Goal: Contribute content: Add original content to the website for others to see

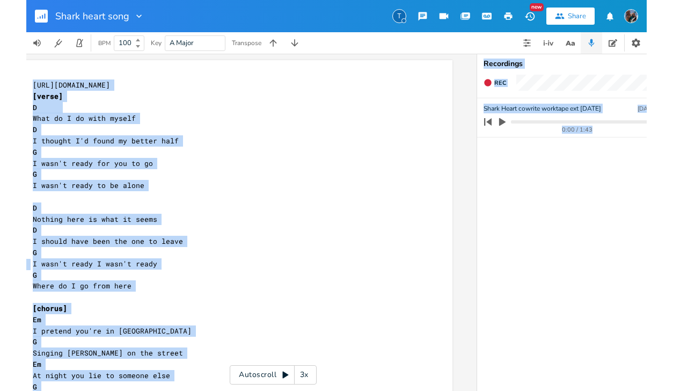
scroll to position [0, 89]
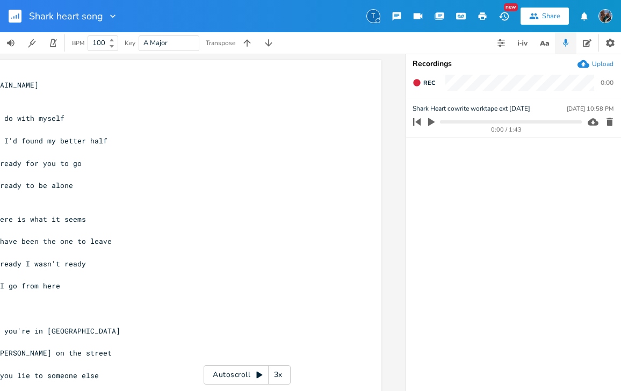
drag, startPoint x: 619, startPoint y: 172, endPoint x: 719, endPoint y: 156, distance: 101.7
click at [620, 156] on html "Shark heart song T New Share BPM 100 Key A Major Transpose xxxxxxxxxx 6 [URL][D…" at bounding box center [310, 195] width 621 height 391
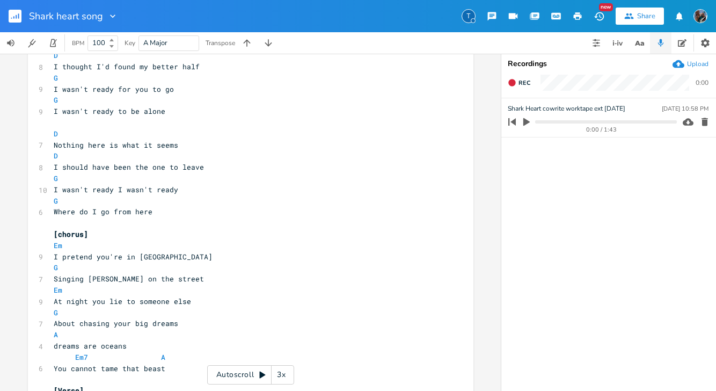
scroll to position [75, 0]
click at [620, 125] on icon "button" at bounding box center [688, 121] width 11 height 7
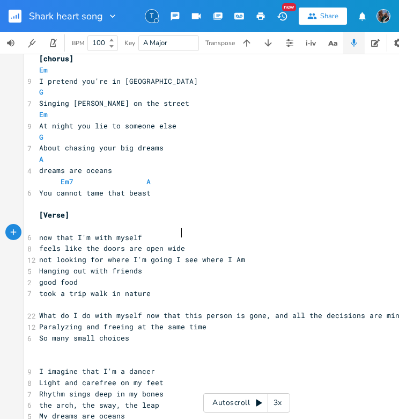
scroll to position [0, 1]
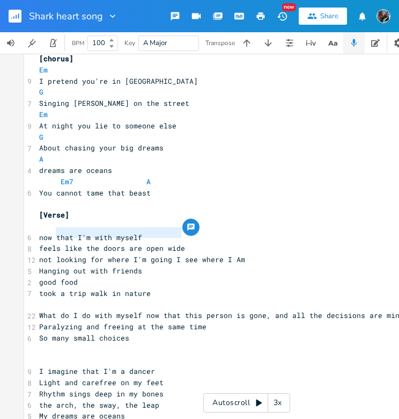
drag, startPoint x: 180, startPoint y: 232, endPoint x: 53, endPoint y: 235, distance: 127.3
click at [53, 243] on pre "feels like the doors are open wide" at bounding box center [247, 248] width 420 height 11
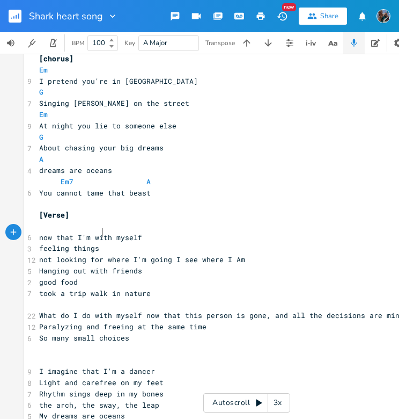
scroll to position [0, 31]
type textarea "ing things I've never felt"
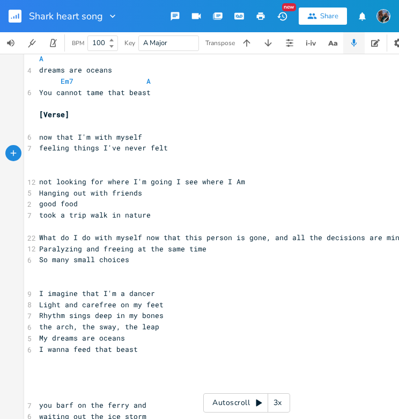
scroll to position [338, 0]
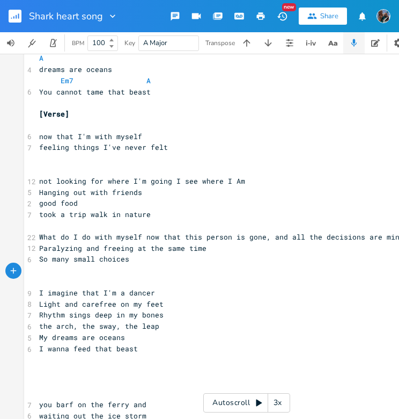
click at [37, 287] on pre "I imagine that I'm a dancer" at bounding box center [247, 292] width 420 height 11
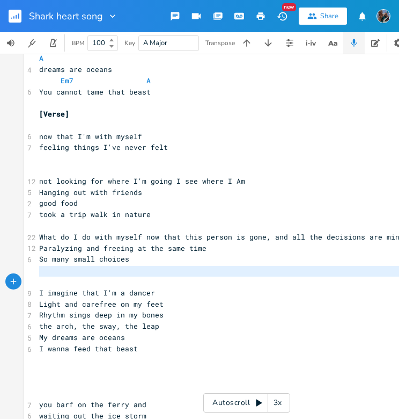
type textarea "I imagine that I'm a dancer Light and carefree on my feet Rhythm sings deep in …"
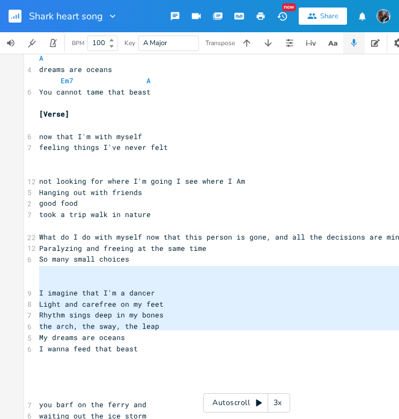
drag, startPoint x: 34, startPoint y: 271, endPoint x: 43, endPoint y: 336, distance: 65.5
click at [43, 336] on div "6 [URL][DOMAIN_NAME] [verse] D 7 What do I do with myself D 8 I thought I'd fou…" at bounding box center [247, 371] width 420 height 1284
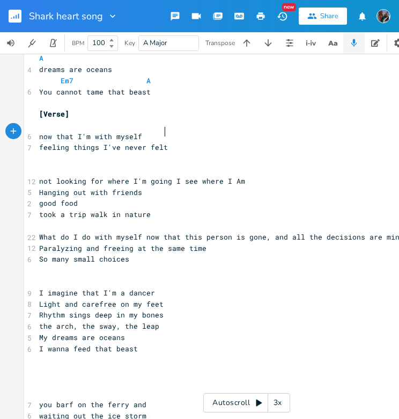
click at [171, 142] on pre "feeling things I've never felt" at bounding box center [247, 147] width 420 height 11
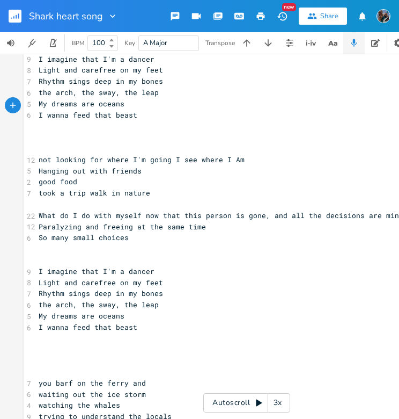
scroll to position [473, 0]
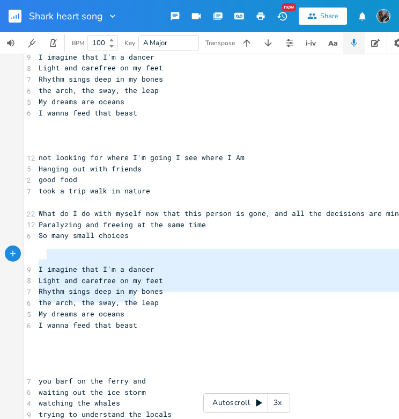
type textarea "I imagine that I'm a dancer Light and carefree on my feet Rhythm sings deep in …"
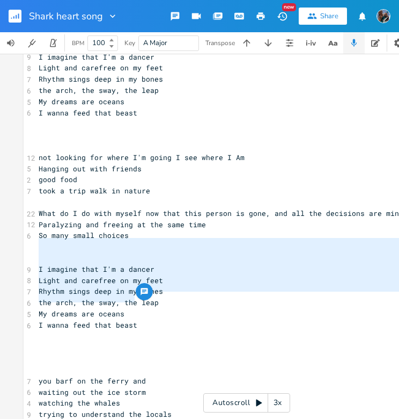
drag, startPoint x: 131, startPoint y: 301, endPoint x: 32, endPoint y: 244, distance: 114.0
click at [37, 244] on div "6 [URL][DOMAIN_NAME] [verse] D 7 What do I do with myself D 8 I thought I'd fou…" at bounding box center [247, 292] width 420 height 1396
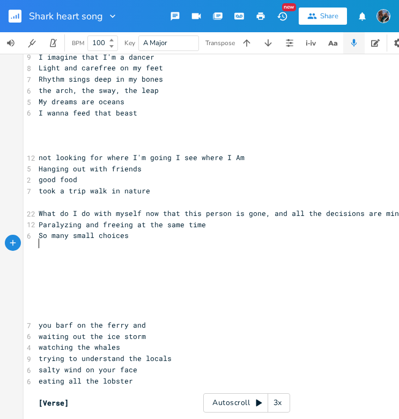
click at [52, 297] on pre "​" at bounding box center [247, 302] width 420 height 11
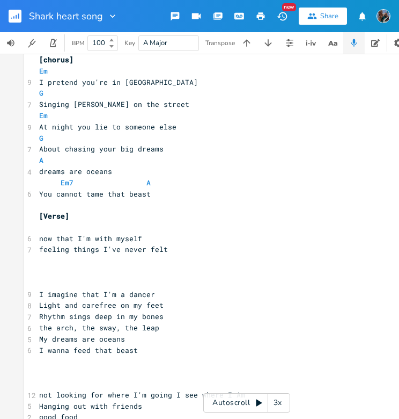
scroll to position [242, 0]
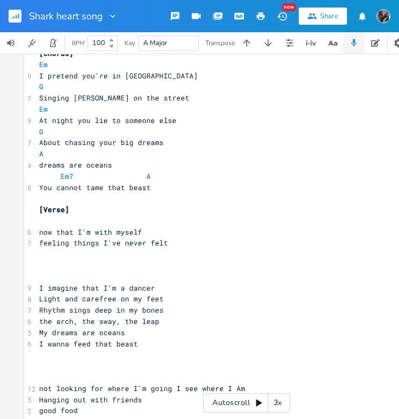
click at [40, 238] on span "feeling things I've never felt" at bounding box center [103, 243] width 129 height 10
type textarea "I'm f"
click at [187, 237] on pre "I'm feeling things I've never felt" at bounding box center [247, 242] width 420 height 11
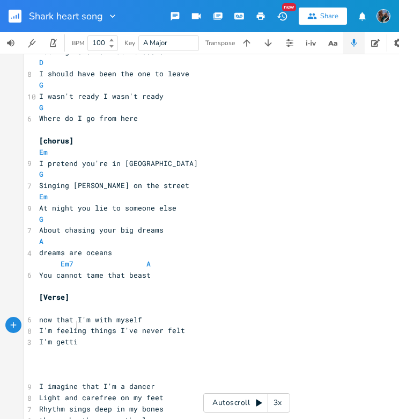
scroll to position [0, 27]
type textarea "I'm getting ready"
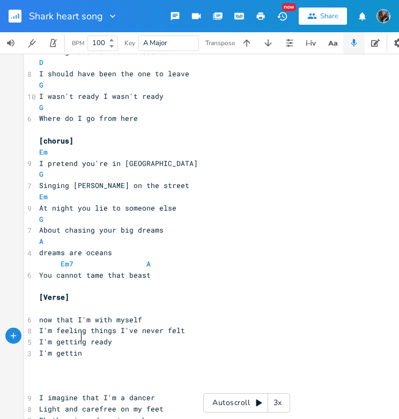
scroll to position [0, 31]
type textarea "I'm getting [PERSON_NAME]"
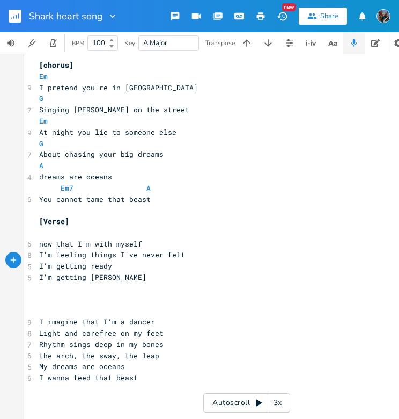
scroll to position [0, 0]
click at [110, 260] on pre "I'm getting ready" at bounding box center [247, 265] width 420 height 11
type textarea "for the unknown"
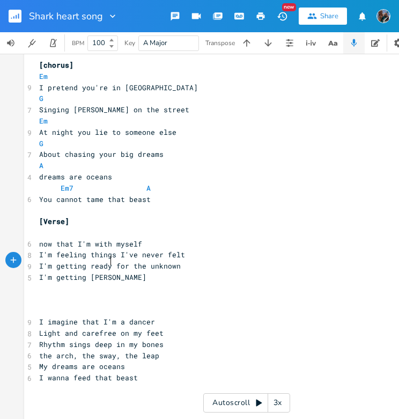
click at [115, 272] on pre "I'm getting [PERSON_NAME]" at bounding box center [247, 277] width 420 height 11
click at [104, 272] on span "I'm getting [PERSON_NAME]" at bounding box center [92, 277] width 107 height 10
type textarea "d"
click at [113, 272] on pre "I'm getting ready" at bounding box center [247, 277] width 420 height 11
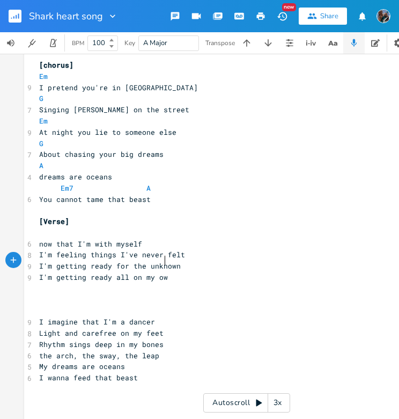
type textarea "all on my own"
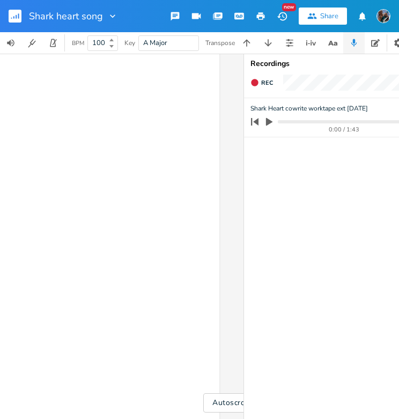
scroll to position [0, 261]
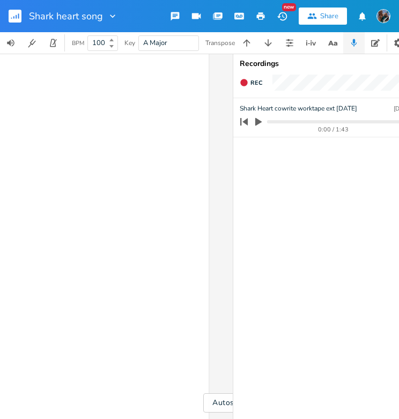
click at [259, 123] on icon "button" at bounding box center [259, 122] width 6 height 8
drag, startPoint x: 285, startPoint y: 121, endPoint x: 262, endPoint y: 122, distance: 23.1
click at [262, 122] on div "0:18 / 1:43" at bounding box center [318, 121] width 172 height 17
click at [271, 120] on progress at bounding box center [333, 121] width 141 height 3
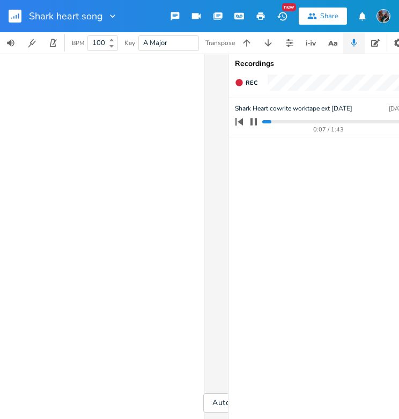
click at [264, 121] on progress at bounding box center [333, 121] width 141 height 3
click at [253, 121] on icon "button" at bounding box center [254, 122] width 9 height 9
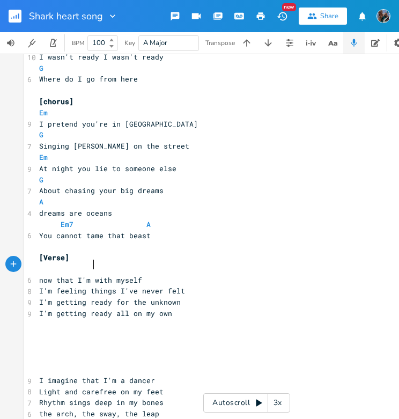
scroll to position [0, 0]
click at [91, 275] on span "now that I'm with myself" at bounding box center [90, 280] width 103 height 10
type textarea "here"
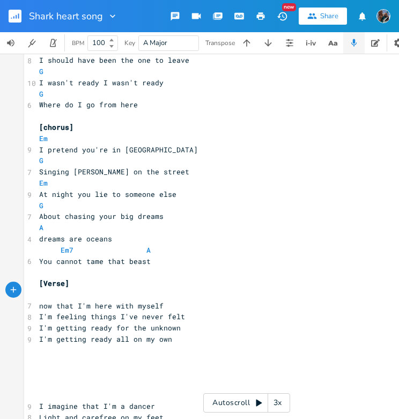
scroll to position [169, 0]
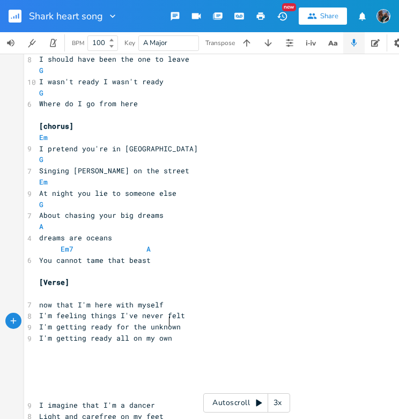
click at [172, 333] on pre "I'm getting ready all on my own" at bounding box center [247, 338] width 420 height 11
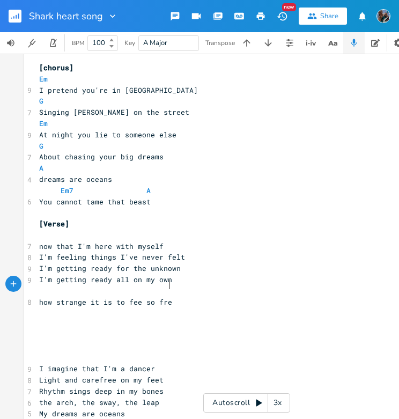
scroll to position [0, 87]
type textarea "how strange it is to fee so free"
click at [137, 297] on span "how strange it is to fee so free" at bounding box center [107, 302] width 137 height 10
type textarea "l"
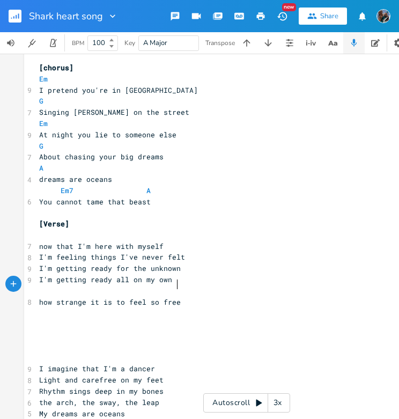
click at [177, 297] on pre "how strange it is to feel so free" at bounding box center [247, 302] width 420 height 11
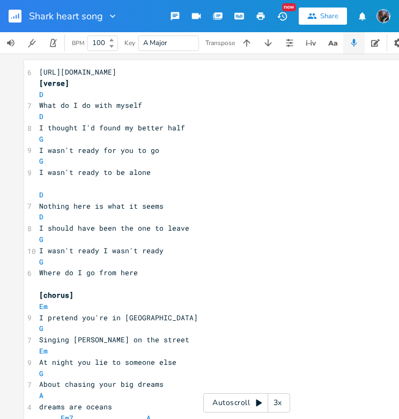
scroll to position [0, 0]
click at [354, 42] on icon "button" at bounding box center [355, 43] width 10 height 10
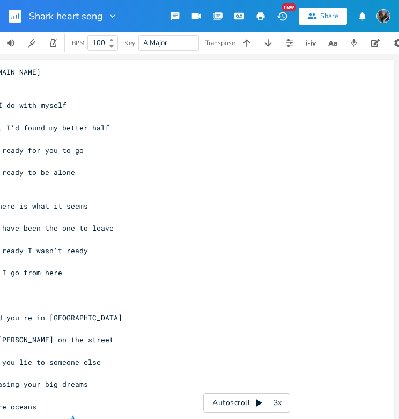
scroll to position [0, 94]
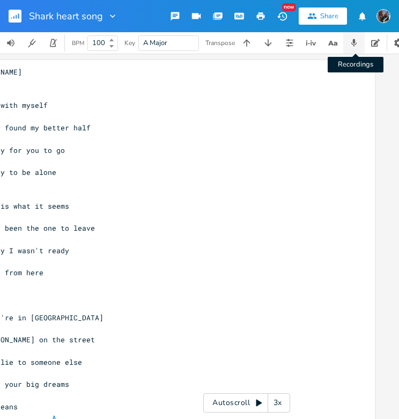
click at [358, 47] on icon "button" at bounding box center [355, 43] width 10 height 10
click at [355, 43] on icon "button" at bounding box center [355, 43] width 6 height 8
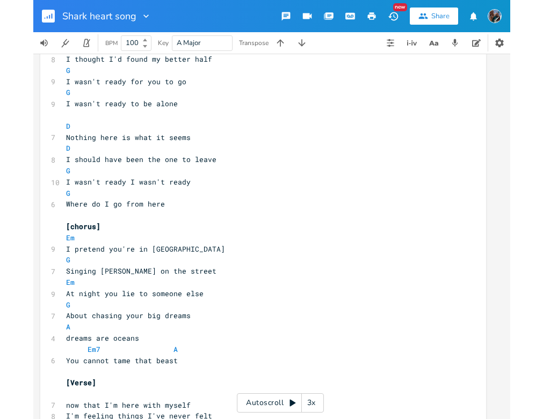
scroll to position [0, 0]
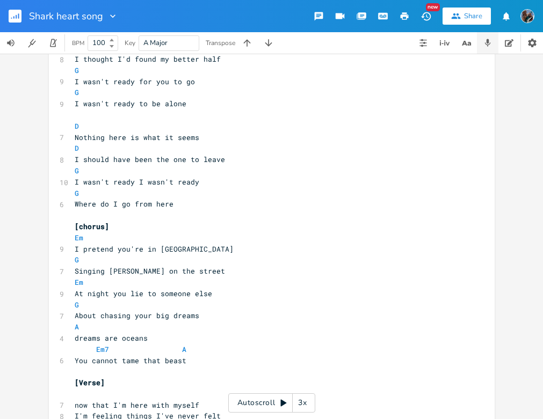
click at [489, 40] on icon "button" at bounding box center [488, 43] width 6 height 8
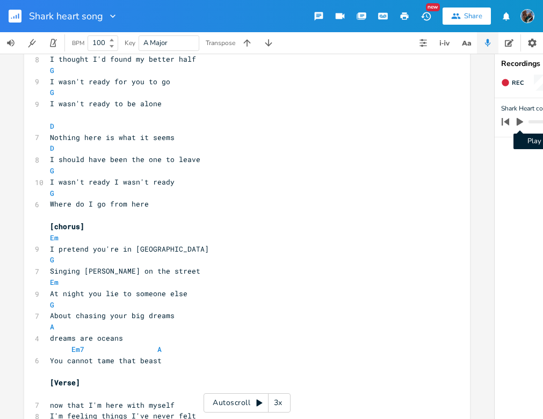
click at [519, 123] on icon "button" at bounding box center [520, 122] width 6 height 8
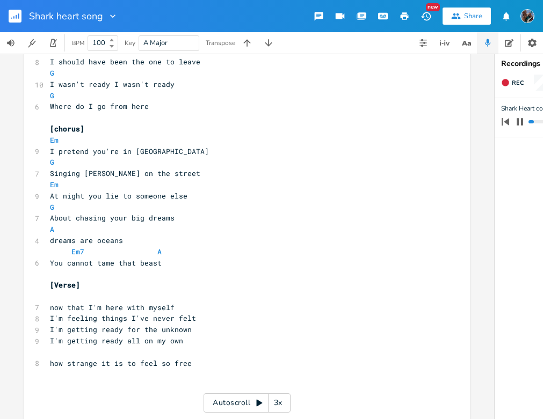
scroll to position [189, 0]
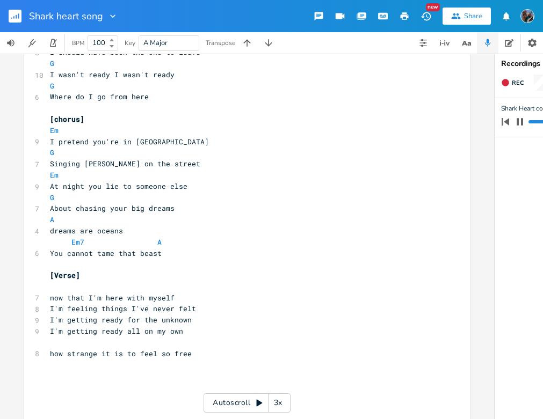
click at [518, 122] on icon "button" at bounding box center [520, 121] width 6 height 7
click at [100, 370] on pre "​" at bounding box center [242, 375] width 388 height 11
type textarea "a world of possibilities"
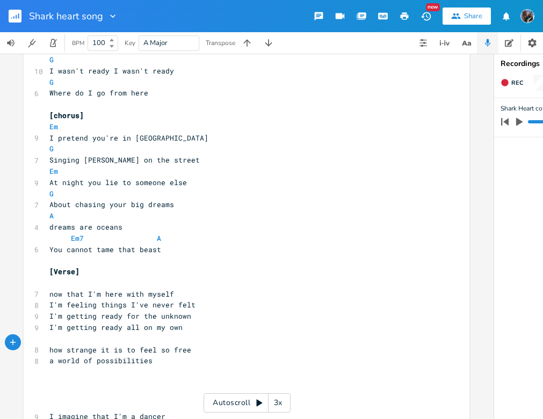
scroll to position [198, 0]
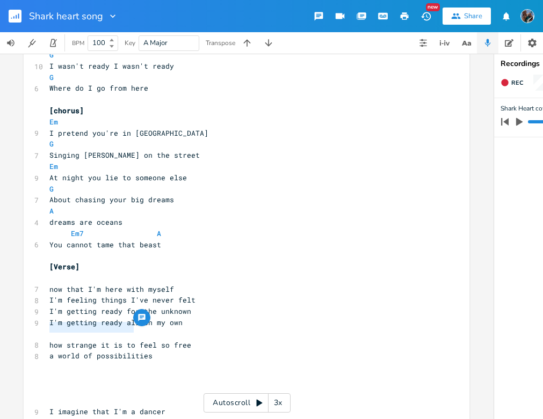
drag, startPoint x: 129, startPoint y: 329, endPoint x: 41, endPoint y: 331, distance: 87.5
type textarea "suddenly i"
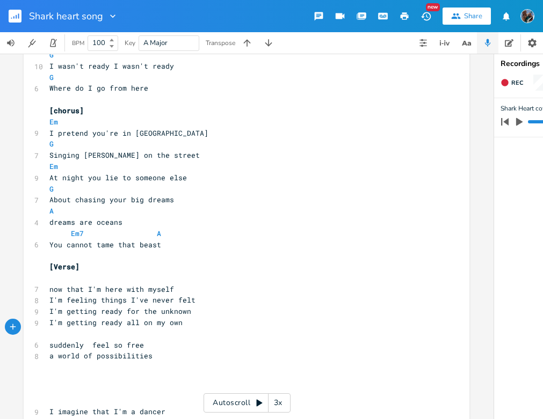
type textarea "I"
click at [146, 351] on span "a world of possibilities" at bounding box center [100, 356] width 103 height 10
type textarea "y"
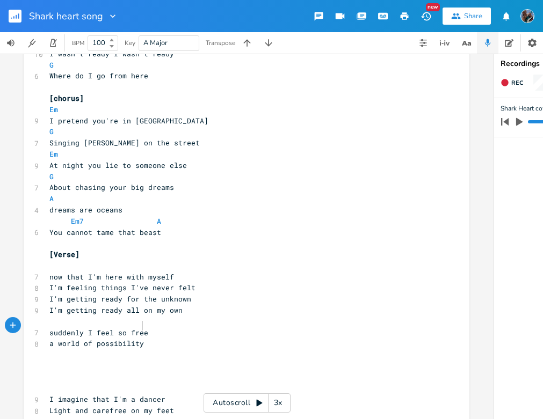
scroll to position [219, 0]
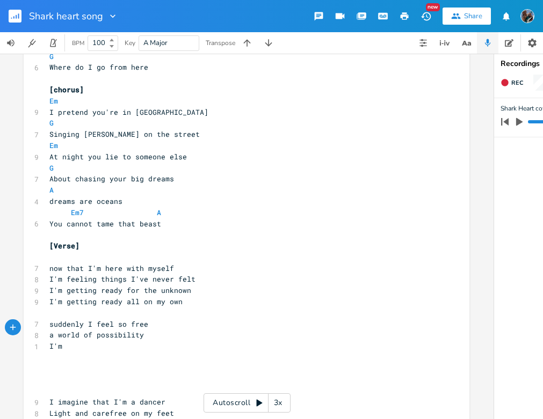
type textarea "I'm"
type textarea "'m getting ready, I'm getting ready"
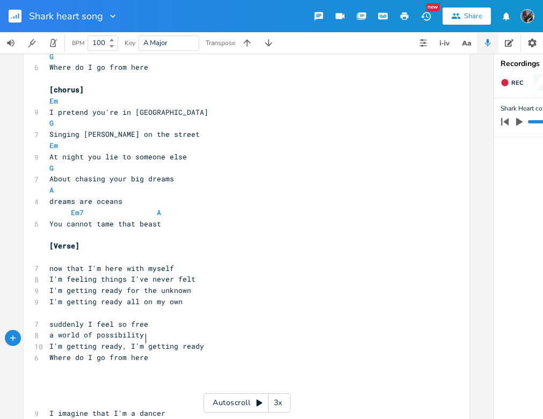
scroll to position [0, 71]
type textarea "Where do I go from here?"
click at [143, 62] on pre "Where do I go from here" at bounding box center [241, 67] width 388 height 11
click at [147, 353] on span "Where do I go from here?" at bounding box center [100, 358] width 103 height 10
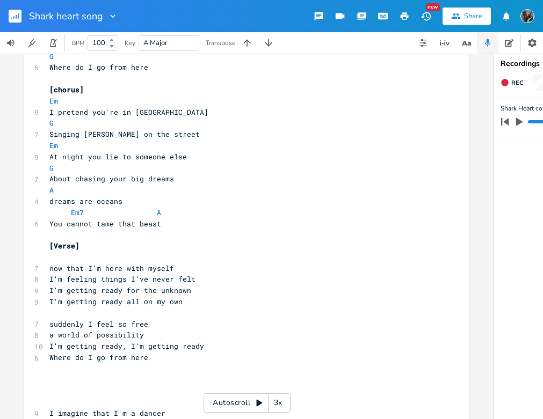
click at [47, 386] on pre "​" at bounding box center [241, 391] width 388 height 11
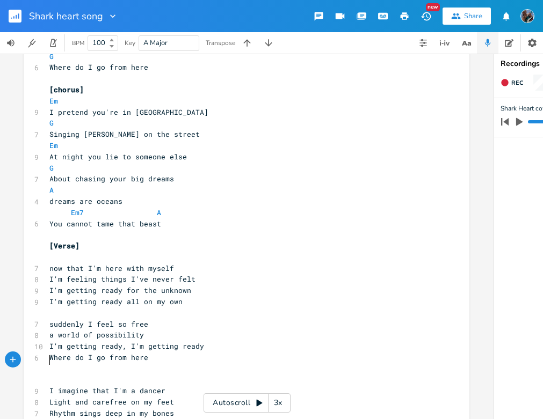
click at [47, 375] on pre "​" at bounding box center [241, 380] width 388 height 11
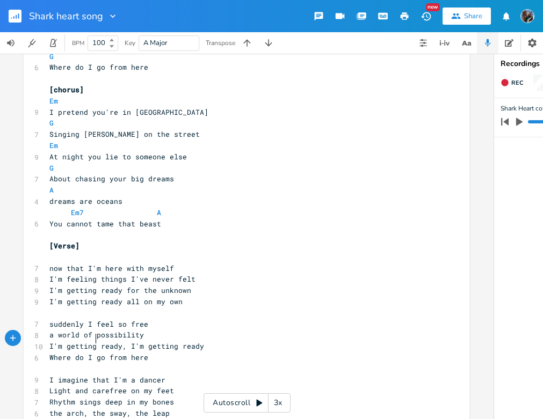
click at [91, 353] on span "Where do I go from here" at bounding box center [98, 358] width 99 height 10
type textarea "can"
drag, startPoint x: 79, startPoint y: 338, endPoint x: 41, endPoint y: 343, distance: 38.4
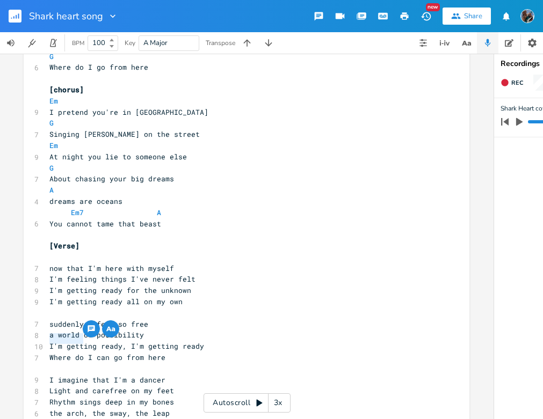
type textarea "Oh,"
click at [62, 353] on span "Oh, I can go from here" at bounding box center [96, 358] width 94 height 10
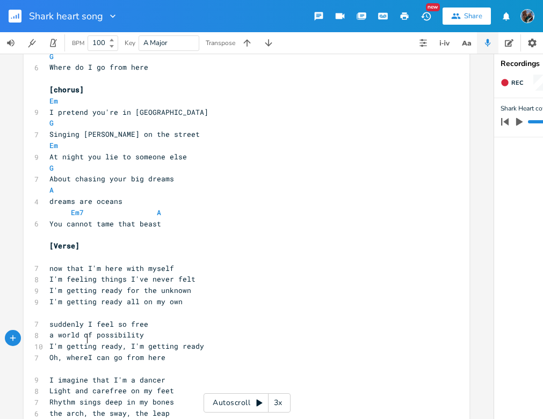
type textarea "where"
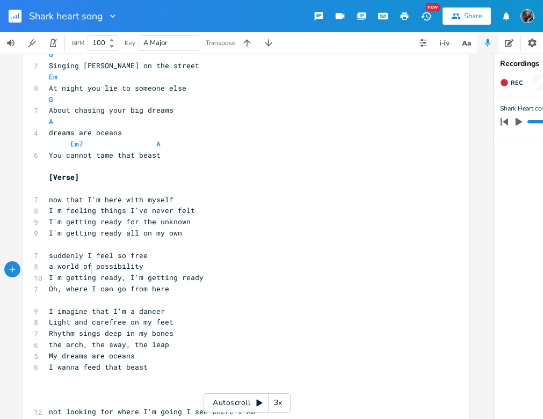
scroll to position [289, 0]
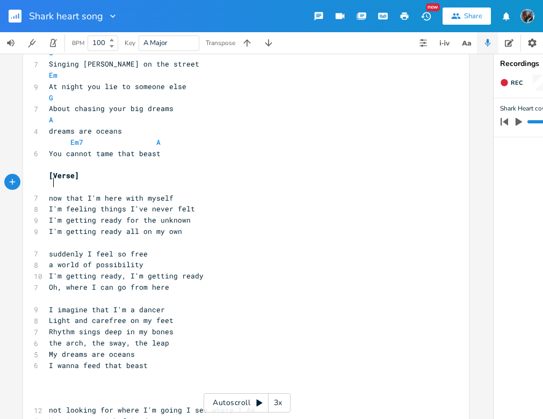
click at [49, 193] on span "now that I'm here with myself" at bounding box center [111, 198] width 125 height 10
type textarea "N"
click at [49, 249] on span "suddenly I feel so free" at bounding box center [98, 254] width 99 height 10
type textarea "S"
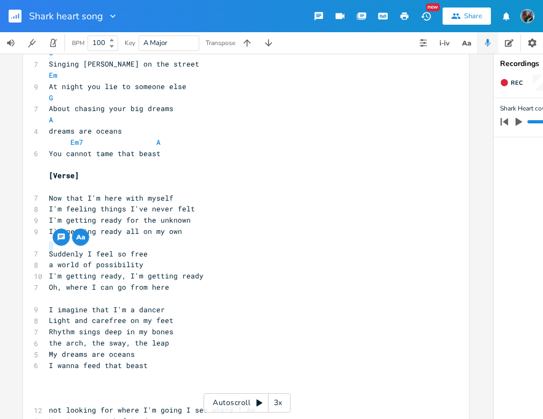
drag, startPoint x: 50, startPoint y: 251, endPoint x: 44, endPoint y: 250, distance: 6.5
click at [47, 259] on pre "a world of possibility" at bounding box center [241, 264] width 388 height 11
type textarea "A"
click at [221, 304] on pre "I imagine that I'm a dancer" at bounding box center [241, 309] width 388 height 11
click at [197, 271] on pre "I'm getting ready, I'm getting ready" at bounding box center [241, 276] width 388 height 11
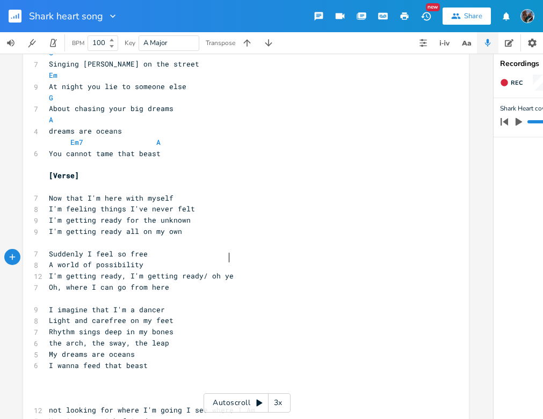
scroll to position [0, 23]
type textarea "/ oh yes, I'm ready"
click at [62, 282] on span "Oh, where I can go from here" at bounding box center [109, 287] width 120 height 10
click at [159, 282] on pre "Oh,where I can go from here" at bounding box center [241, 287] width 388 height 11
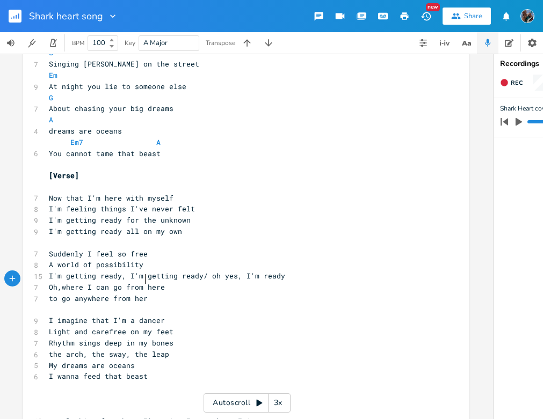
type textarea "to go anywhere from here"
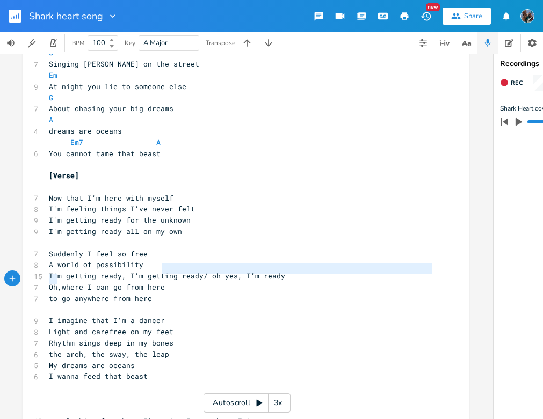
type textarea "Oh,where I can go from here"
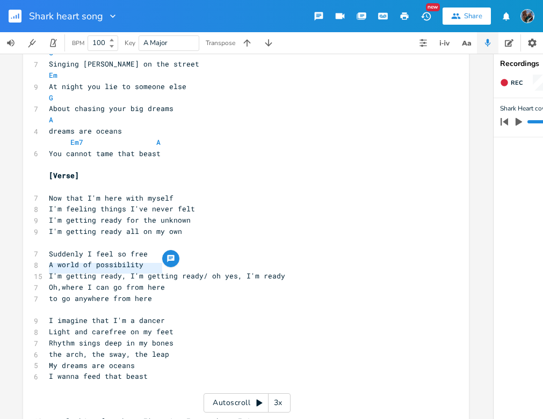
drag, startPoint x: 161, startPoint y: 270, endPoint x: 40, endPoint y: 268, distance: 120.8
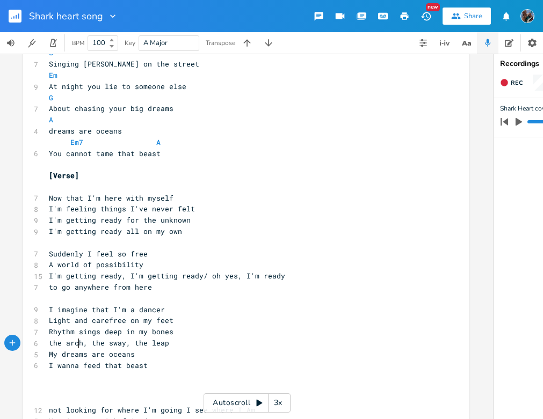
click at [74, 361] on span "I wanna feed that beast" at bounding box center [98, 366] width 99 height 10
type textarea "to"
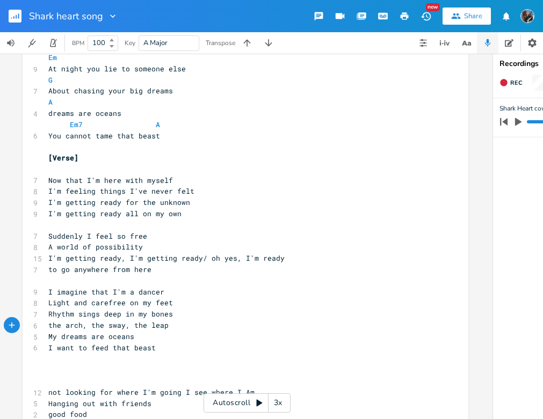
scroll to position [312, 0]
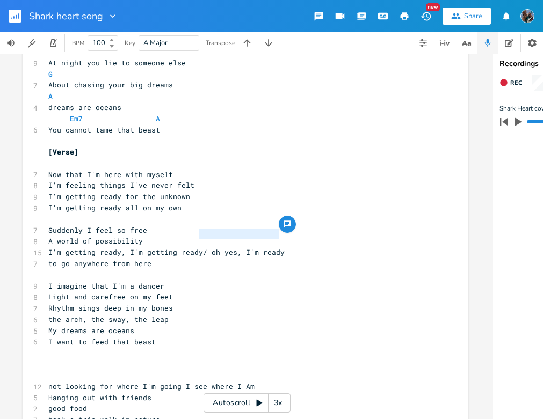
type textarea "/ oh yes, I'm ready"
drag, startPoint x: 277, startPoint y: 232, endPoint x: 196, endPoint y: 234, distance: 80.6
click at [197, 247] on pre "I'm getting ready, I'm getting ready/ oh yes, I'm ready" at bounding box center [240, 252] width 388 height 11
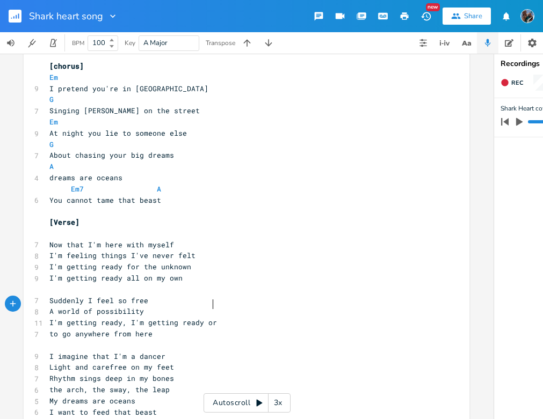
scroll to position [0, 9]
type textarea "or oh t"
type textarea "yes I'm ready"
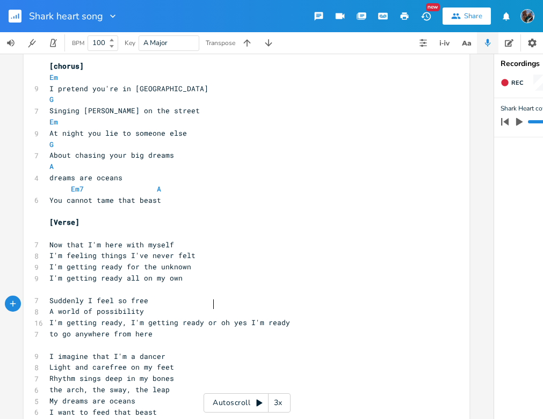
click at [209, 318] on span "I'm getting ready, I'm getting ready or oh yes I'm ready" at bounding box center [169, 323] width 241 height 10
type textarea "/"
click at [229, 318] on span "I'm getting ready, I'm getting ready/ oh yes I'm ready" at bounding box center [165, 323] width 232 height 10
type textarea ","
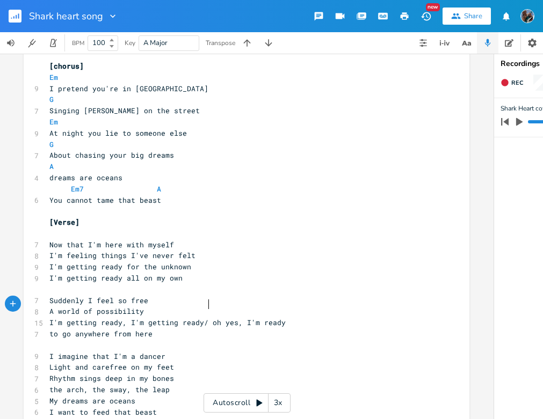
click at [206, 318] on span "I'm getting ready, I'm getting ready/ oh yes, I'm ready" at bounding box center [167, 323] width 236 height 10
click at [67, 362] on span "Light and carefree on my feet" at bounding box center [111, 367] width 125 height 10
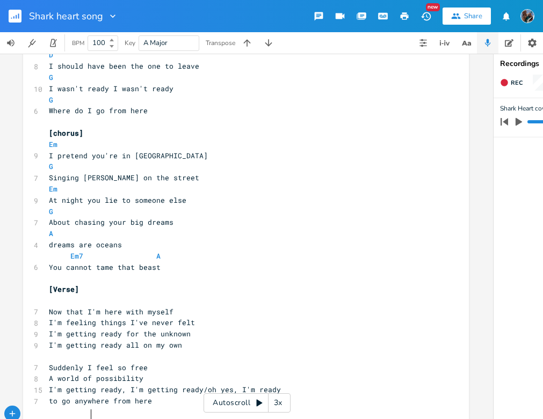
scroll to position [130, 0]
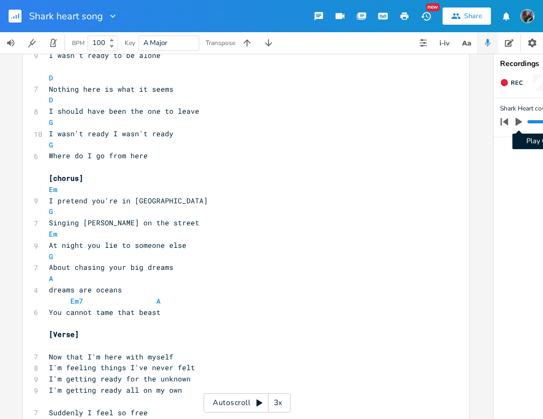
type textarea "t/sure"
click at [518, 123] on icon "button" at bounding box center [518, 122] width 6 height 8
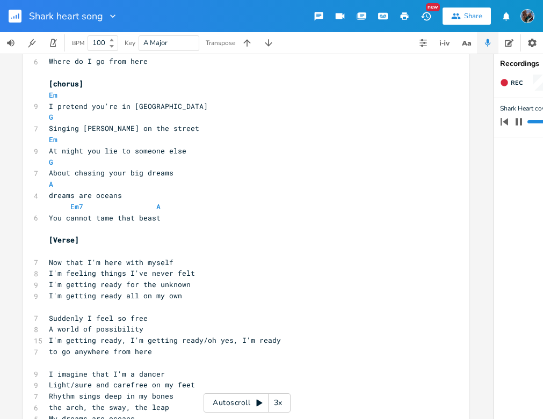
scroll to position [217, 0]
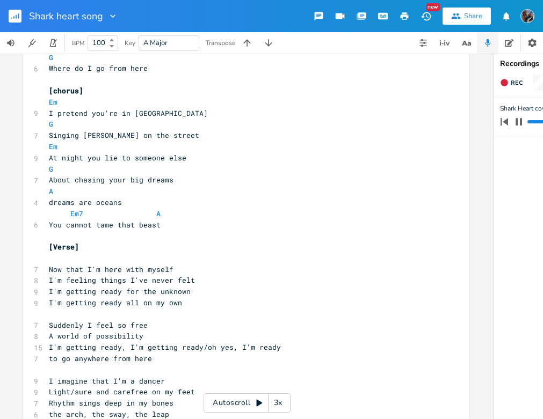
click at [520, 122] on icon "button" at bounding box center [518, 121] width 6 height 7
click at [48, 253] on pre "​" at bounding box center [241, 258] width 388 height 11
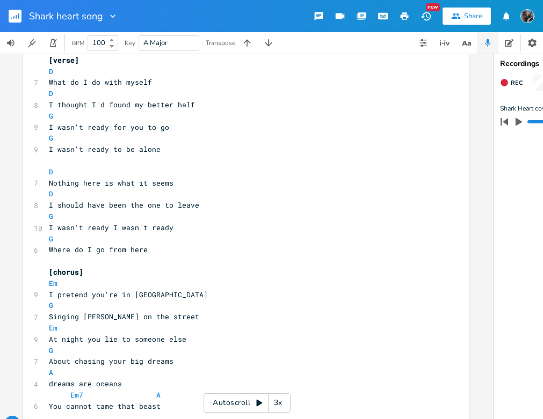
scroll to position [50, 0]
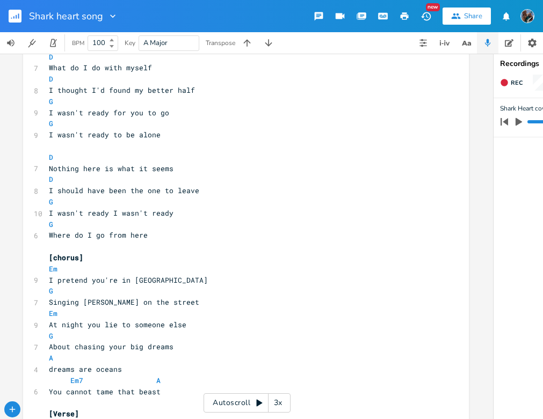
type textarea "D"
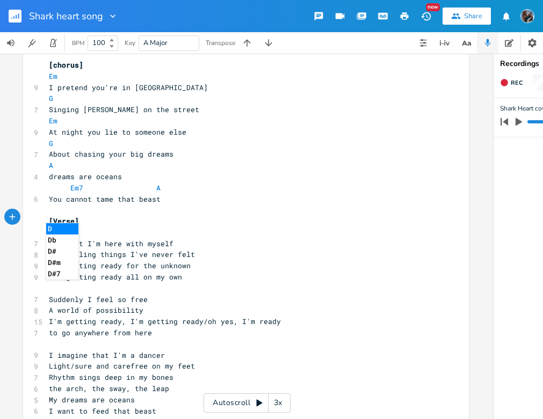
click at [196, 227] on pre "D" at bounding box center [241, 232] width 388 height 11
click at [169, 238] on pre "Now that I'm here with myself" at bounding box center [241, 243] width 388 height 11
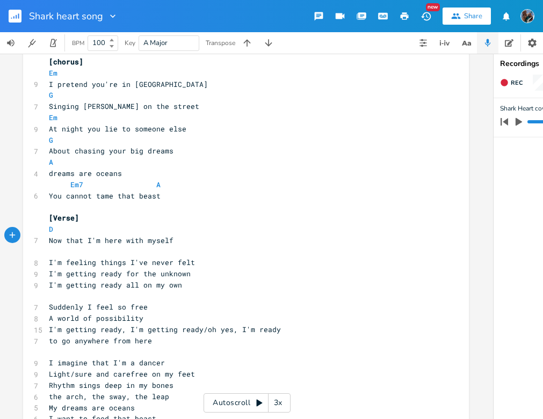
scroll to position [253, 0]
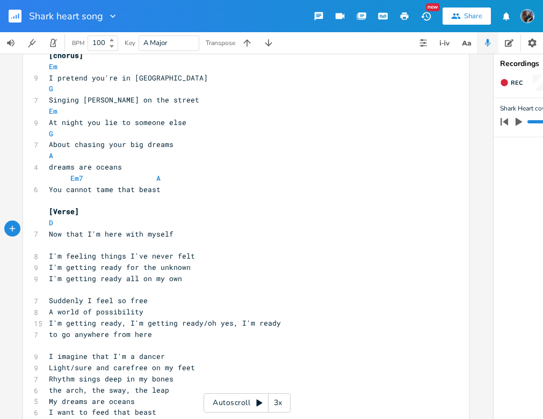
type textarea "D"
click at [185, 251] on span "I'm feeling things I've never felt" at bounding box center [122, 256] width 146 height 10
click at [187, 251] on span "I'm feeling things I've never felt" at bounding box center [122, 256] width 146 height 10
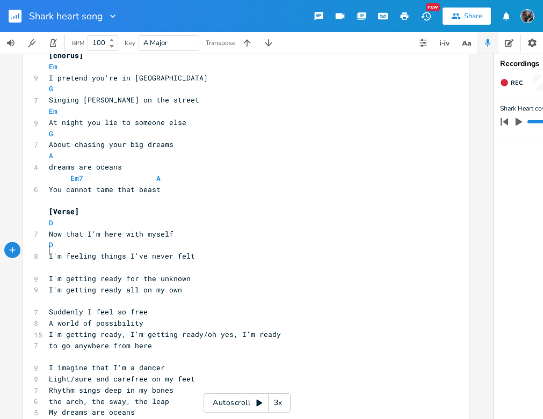
type textarea "G"
click at [184, 273] on pre "I'm getting ready for the unknown" at bounding box center [241, 278] width 388 height 11
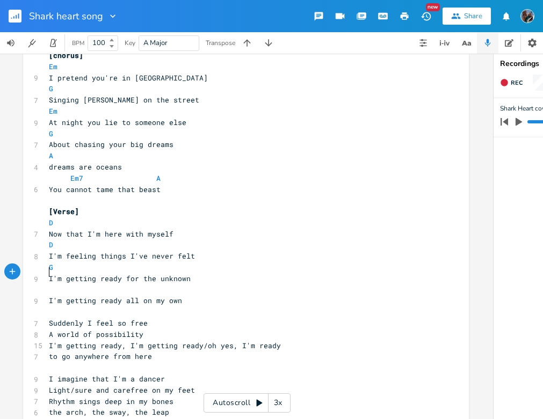
type textarea "G"
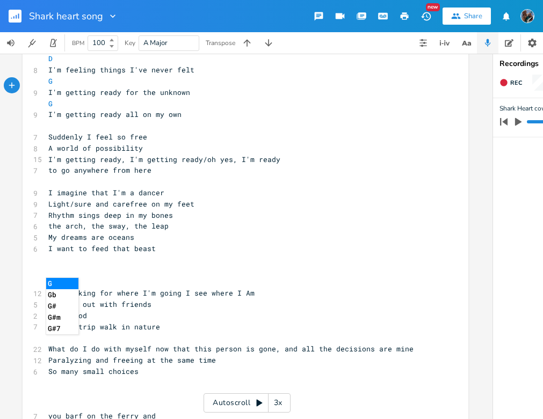
scroll to position [449, 0]
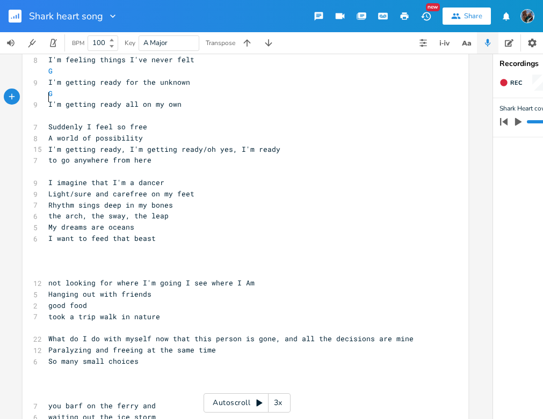
click at [46, 110] on pre "​" at bounding box center [240, 115] width 388 height 11
type textarea "D"
click at [50, 108] on li "D" at bounding box center [62, 108] width 32 height 11
click at [142, 121] on pre "Suddenly I feel so free" at bounding box center [240, 126] width 388 height 11
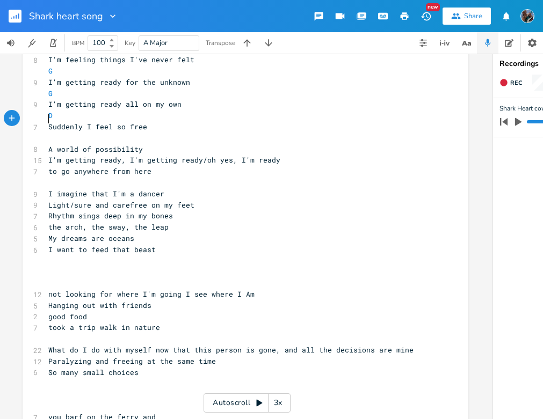
type textarea "D"
click at [137, 144] on span "A world of possibility" at bounding box center [95, 149] width 94 height 10
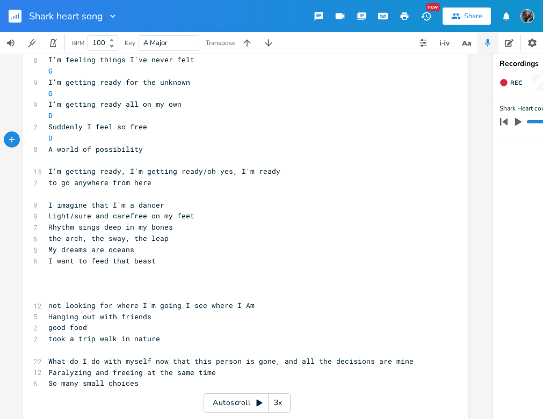
type textarea "G"
click at [272, 166] on pre "I'm getting ready, I'm getting ready/oh yes, I'm ready" at bounding box center [240, 171] width 388 height 11
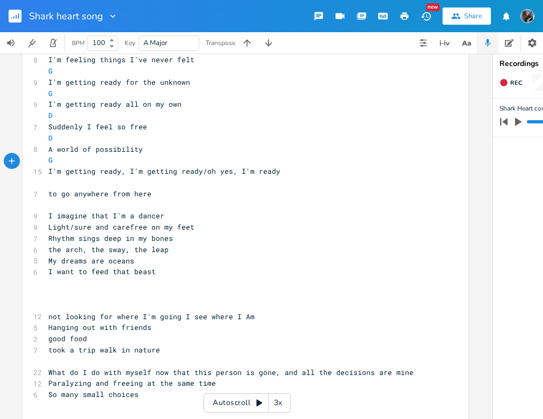
type textarea "?"
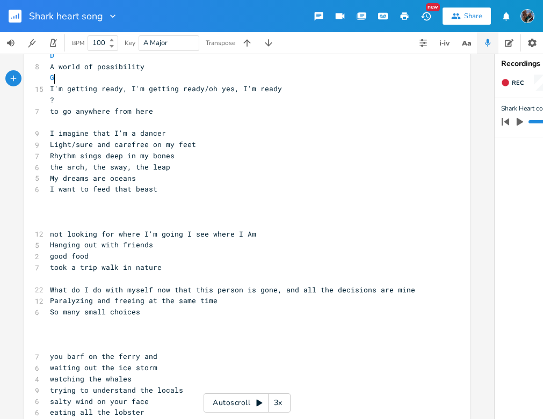
scroll to position [529, 0]
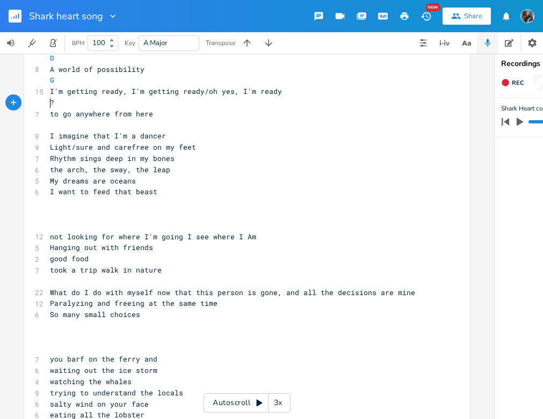
click at [50, 120] on pre "​" at bounding box center [242, 125] width 388 height 11
type textarea "[chorus2]"
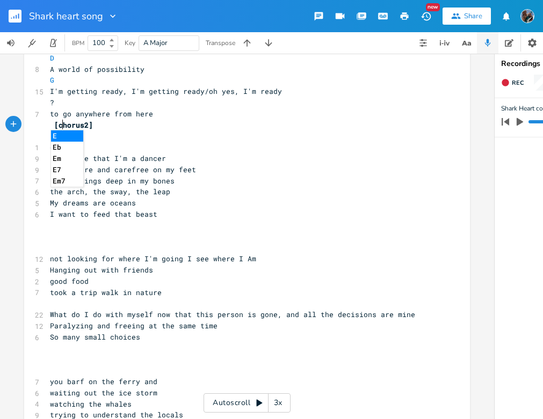
scroll to position [0, 9]
type textarea "em"
click at [56, 136] on li "Em" at bounding box center [67, 135] width 33 height 11
click at [161, 153] on pre "I imagine that I'm a dancer" at bounding box center [242, 158] width 388 height 11
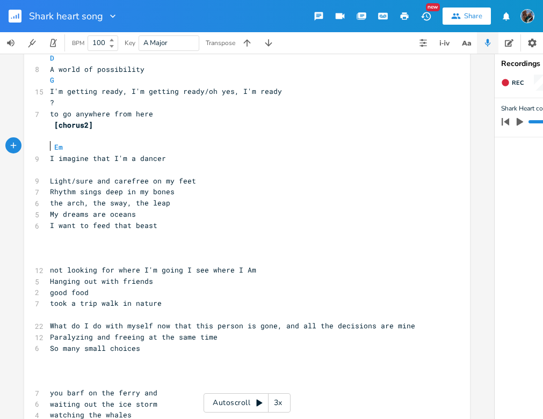
type textarea "G"
click at [54, 142] on span "Em" at bounding box center [58, 147] width 9 height 10
click at [189, 176] on span "Light/sure and carefree on my feet" at bounding box center [123, 181] width 146 height 10
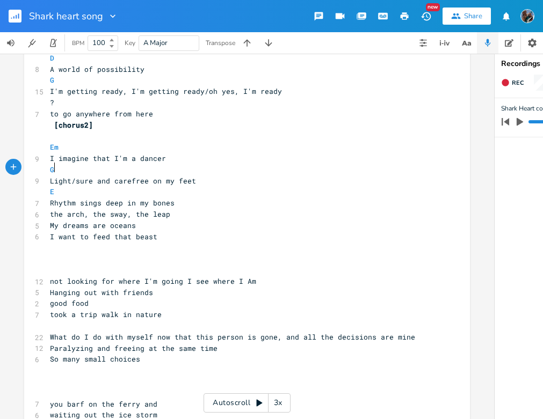
scroll to position [0, 3]
type textarea "E"
click at [57, 201] on li "Em" at bounding box center [63, 201] width 32 height 11
click at [168, 198] on span "Rhythm sings deep in my bones" at bounding box center [112, 203] width 125 height 10
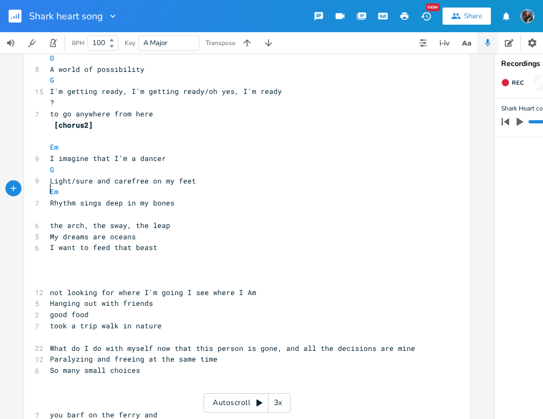
type textarea "G"
click at [165, 220] on pre "the arch, the sway, the leap" at bounding box center [242, 225] width 388 height 11
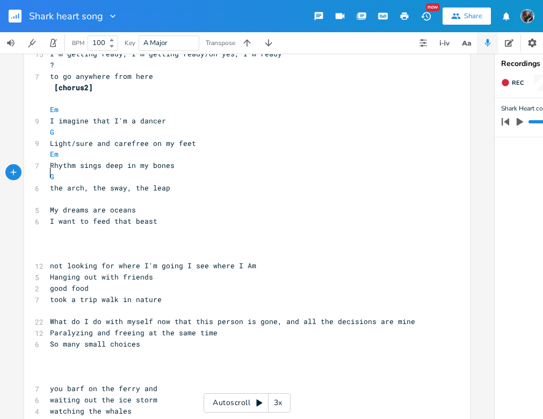
scroll to position [578, 0]
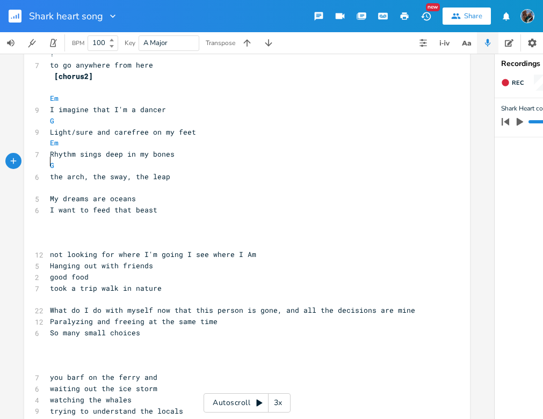
type textarea "A"
click at [129, 194] on span "My dreams are oceans" at bounding box center [93, 199] width 86 height 10
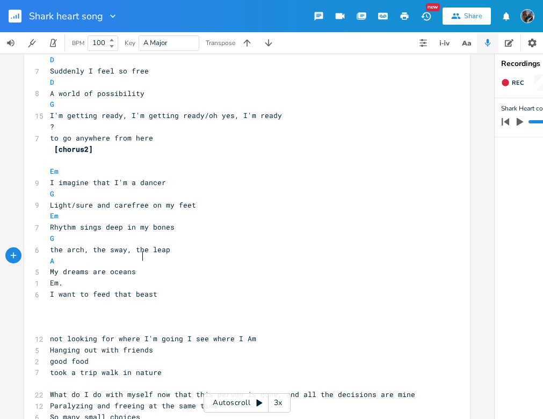
scroll to position [0, 42]
type textarea "Em. A"
click at [216, 278] on pre "Em. A" at bounding box center [242, 283] width 388 height 11
click at [72, 300] on pre "​" at bounding box center [242, 305] width 388 height 11
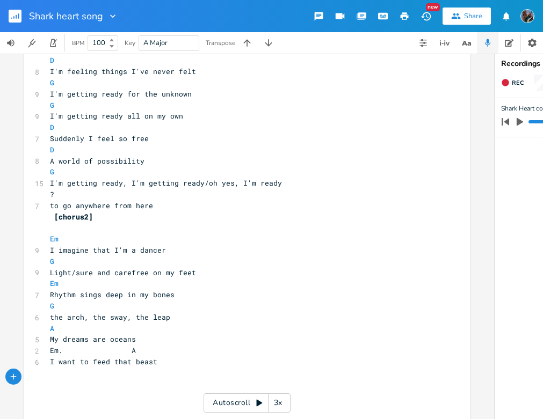
scroll to position [437, 0]
click at [519, 120] on icon "button" at bounding box center [520, 122] width 6 height 8
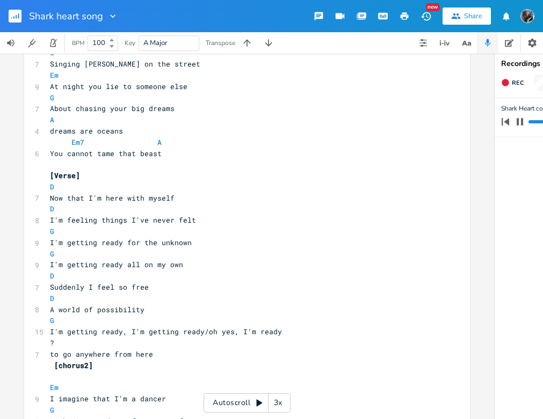
scroll to position [286, 0]
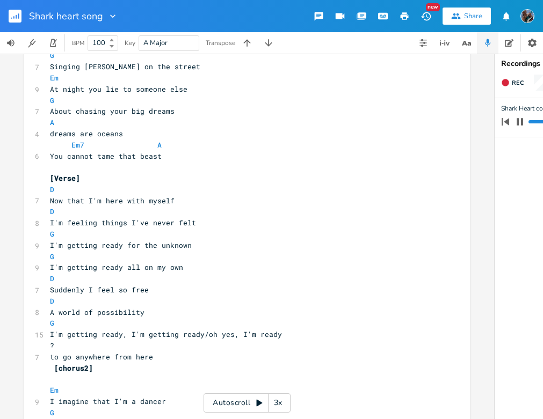
click at [519, 122] on icon "button" at bounding box center [519, 122] width 9 height 9
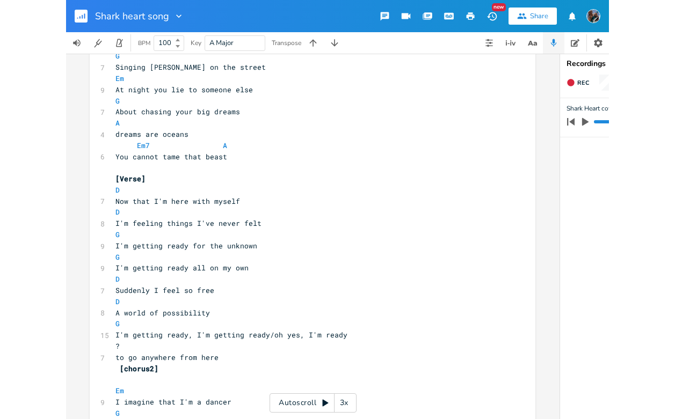
scroll to position [294, 0]
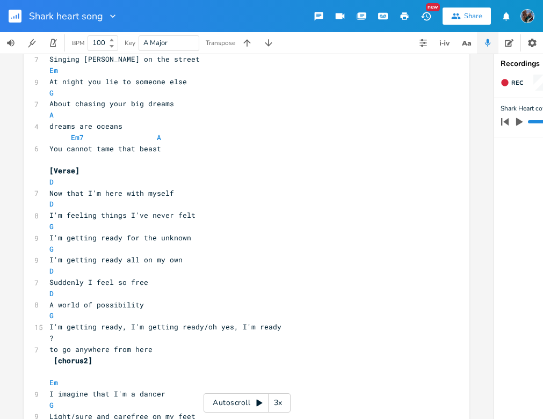
click at [520, 121] on icon "button" at bounding box center [519, 122] width 6 height 8
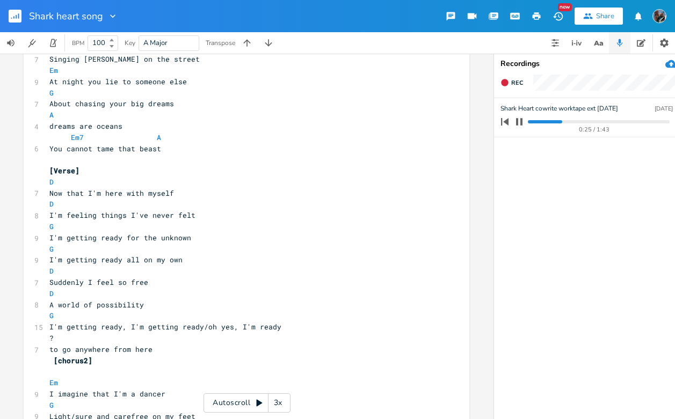
click at [522, 120] on icon "button" at bounding box center [519, 121] width 6 height 7
click at [518, 120] on icon "button" at bounding box center [519, 122] width 6 height 8
click at [521, 122] on icon "button" at bounding box center [519, 121] width 6 height 7
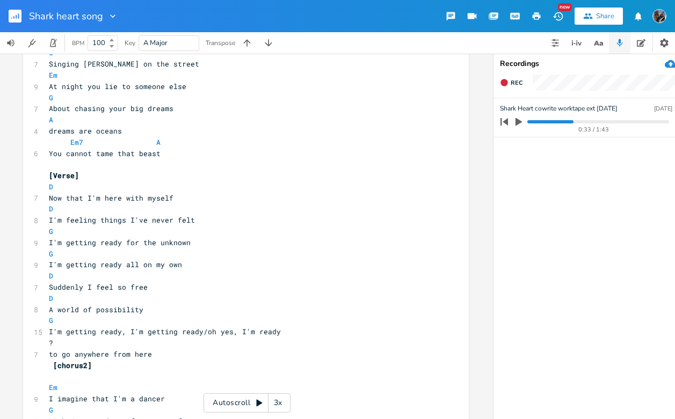
scroll to position [289, 0]
click at [518, 122] on icon "button" at bounding box center [518, 122] width 6 height 8
drag, startPoint x: 573, startPoint y: 122, endPoint x: 561, endPoint y: 124, distance: 12.5
click at [561, 124] on div "0:35 / 1:43" at bounding box center [583, 121] width 172 height 17
click at [567, 120] on progress at bounding box center [597, 121] width 141 height 3
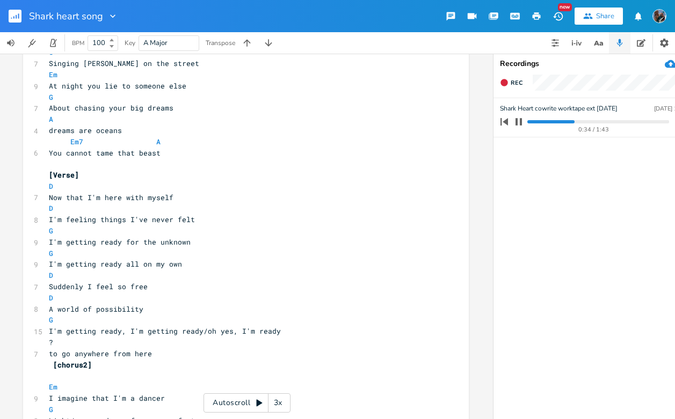
click at [520, 117] on button "button" at bounding box center [519, 121] width 14 height 17
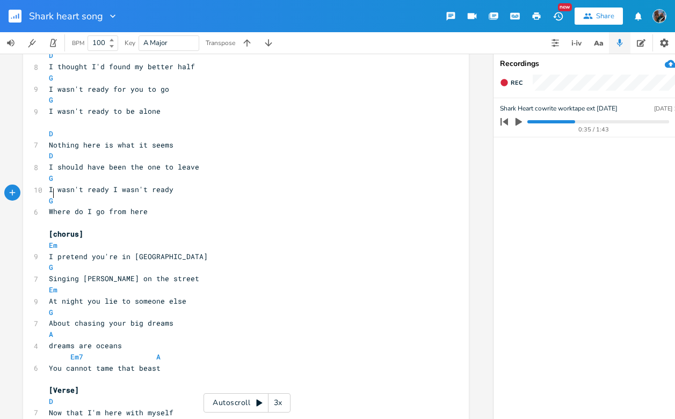
scroll to position [0, 0]
click at [139, 195] on pre "G" at bounding box center [241, 200] width 388 height 11
type textarea "A"
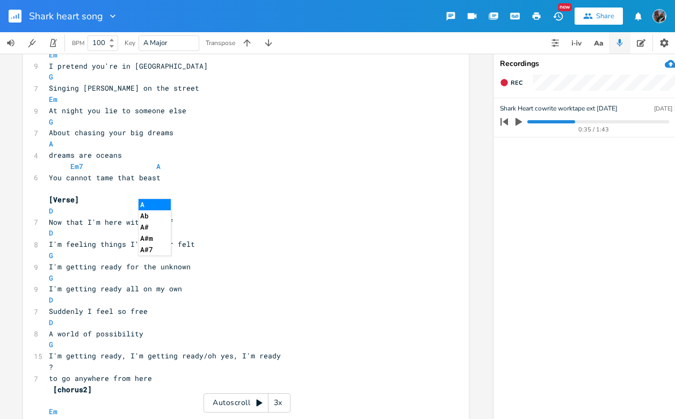
scroll to position [270, 0]
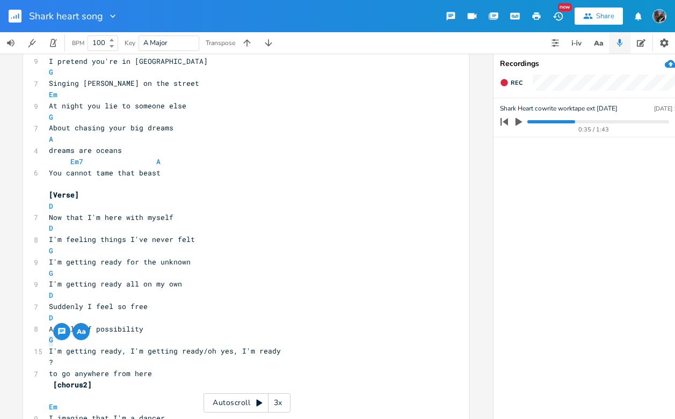
drag, startPoint x: 50, startPoint y: 342, endPoint x: 40, endPoint y: 341, distance: 10.2
type textarea "G"
click at [135, 357] on pre "G" at bounding box center [241, 362] width 388 height 11
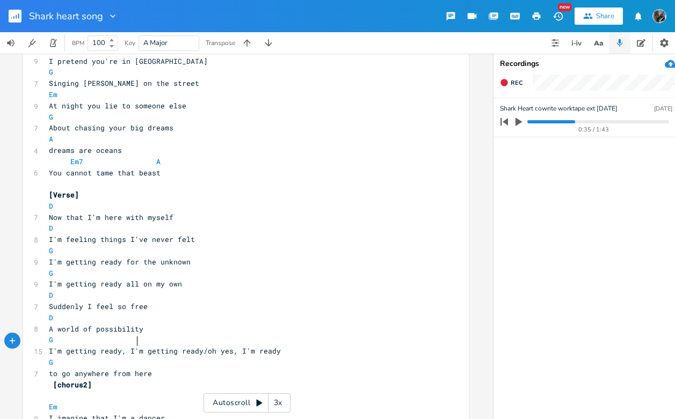
scroll to position [0, 34]
type textarea "A"
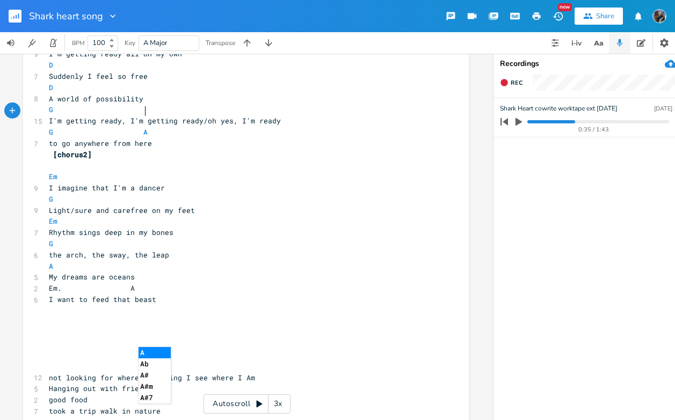
scroll to position [502, 0]
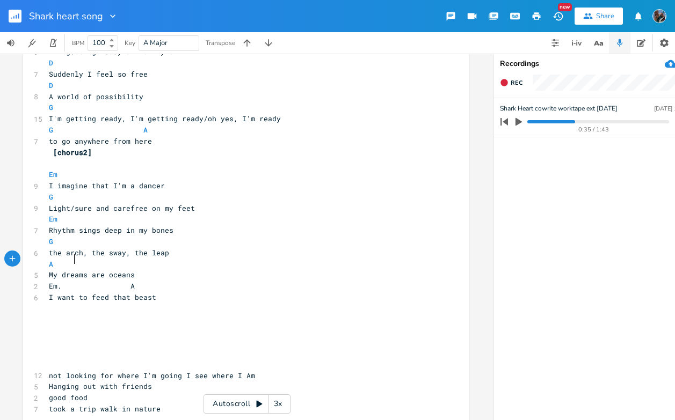
click at [70, 281] on span "Em. A" at bounding box center [92, 286] width 86 height 10
type textarea "m"
click at [103, 337] on pre "​" at bounding box center [241, 342] width 388 height 11
drag, startPoint x: 517, startPoint y: 128, endPoint x: 517, endPoint y: 120, distance: 7.5
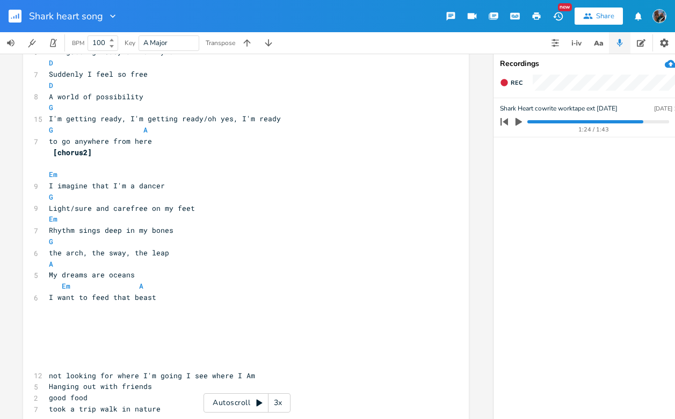
click at [517, 120] on button "button" at bounding box center [519, 121] width 14 height 17
click at [520, 123] on icon "button" at bounding box center [518, 121] width 6 height 7
click at [520, 123] on icon "button" at bounding box center [519, 122] width 10 height 10
drag, startPoint x: 653, startPoint y: 120, endPoint x: 561, endPoint y: 123, distance: 92.4
click at [561, 123] on div "1:33 / 1:43" at bounding box center [583, 121] width 172 height 17
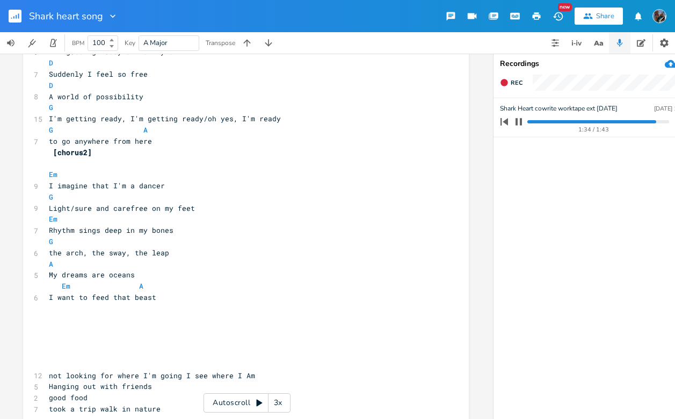
click at [562, 123] on progress at bounding box center [597, 121] width 141 height 3
drag, startPoint x: 562, startPoint y: 123, endPoint x: 540, endPoint y: 123, distance: 21.5
click at [544, 123] on progress at bounding box center [597, 121] width 141 height 3
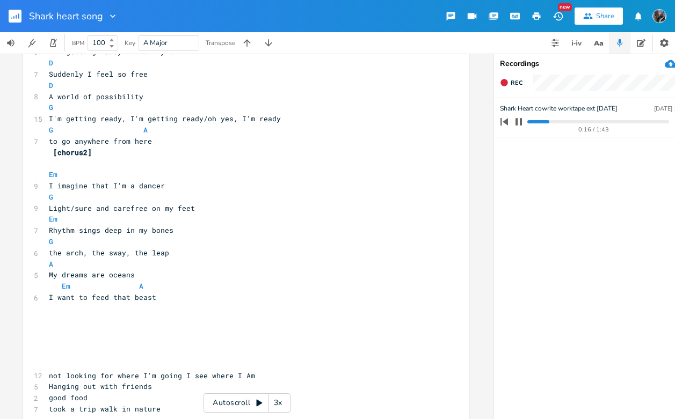
click at [518, 120] on icon "button" at bounding box center [518, 122] width 9 height 9
click at [518, 120] on icon "button" at bounding box center [518, 122] width 6 height 8
click at [520, 123] on icon "button" at bounding box center [518, 121] width 6 height 7
click at [518, 122] on icon "button" at bounding box center [518, 122] width 6 height 8
click at [586, 124] on div "0:59 / 1:43" at bounding box center [583, 121] width 172 height 17
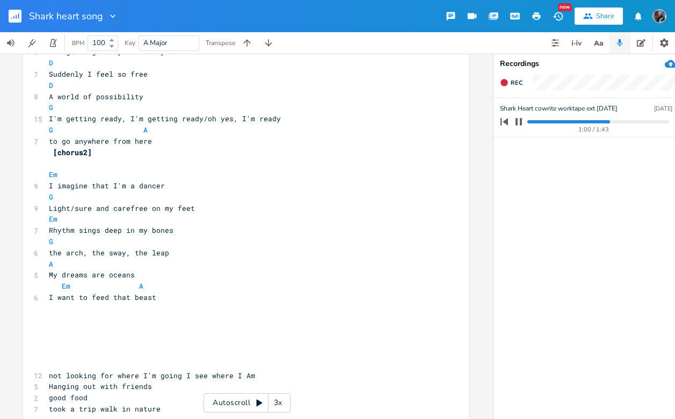
click at [581, 119] on div "1:00 / 1:43" at bounding box center [583, 121] width 172 height 17
click at [581, 119] on div "1:02 / 1:43" at bounding box center [583, 121] width 172 height 17
click at [583, 122] on progress at bounding box center [597, 121] width 141 height 3
click at [564, 121] on progress at bounding box center [597, 121] width 141 height 3
click at [520, 123] on icon "button" at bounding box center [518, 121] width 6 height 7
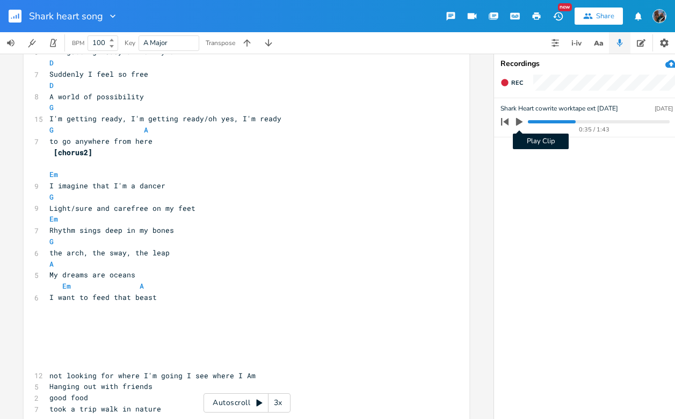
scroll to position [0, 0]
click at [514, 123] on icon "button" at bounding box center [519, 122] width 10 height 10
click at [520, 121] on icon "button" at bounding box center [519, 122] width 9 height 9
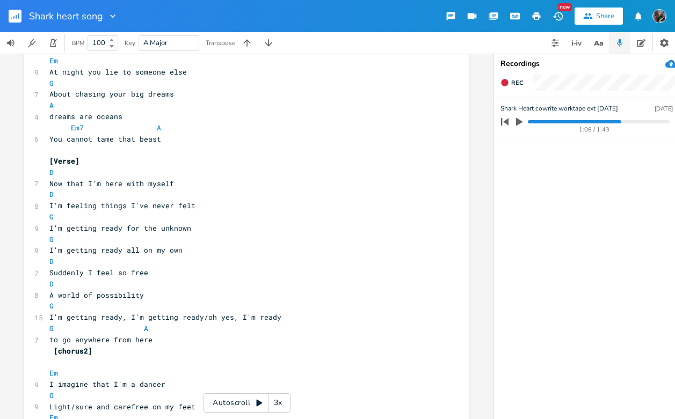
scroll to position [297, 0]
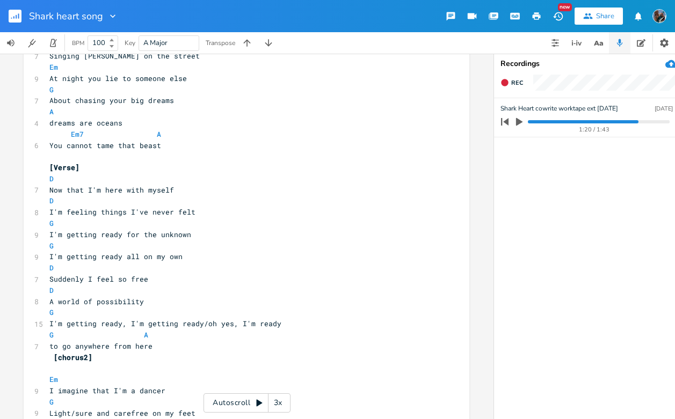
click at [515, 122] on icon "button" at bounding box center [519, 122] width 10 height 10
click at [520, 122] on icon "button" at bounding box center [519, 122] width 9 height 9
click at [517, 123] on icon "button" at bounding box center [519, 122] width 6 height 8
click at [517, 123] on icon "button" at bounding box center [519, 121] width 6 height 7
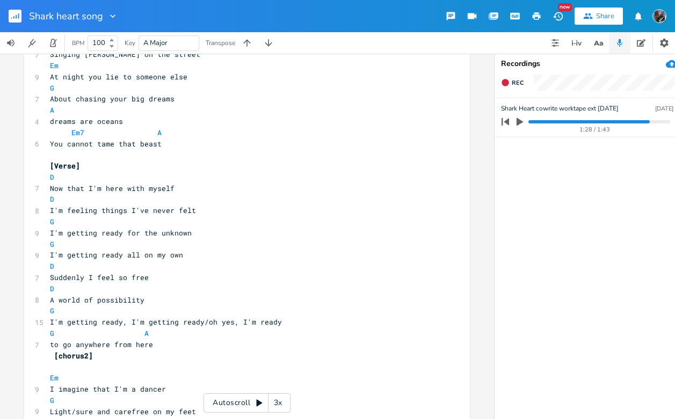
scroll to position [299, 0]
click at [515, 120] on icon "button" at bounding box center [520, 122] width 10 height 10
click at [519, 120] on icon "button" at bounding box center [520, 121] width 6 height 7
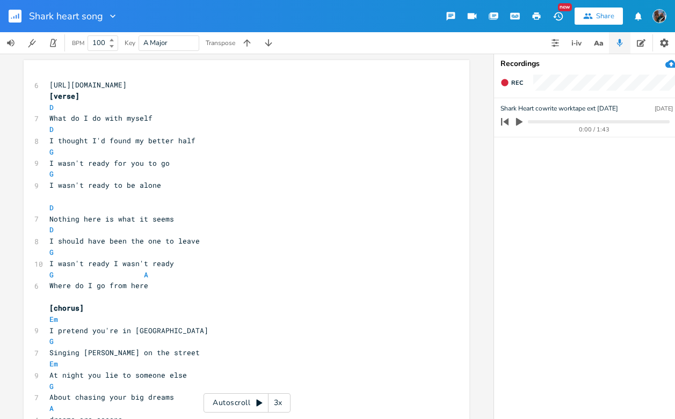
scroll to position [0, 0]
click at [104, 21] on div at bounding box center [110, 16] width 15 height 11
click at [123, 30] on span "Edit Rename" at bounding box center [124, 31] width 34 height 8
click at [105, 17] on div at bounding box center [110, 16] width 15 height 11
click at [105, 16] on div at bounding box center [110, 16] width 15 height 11
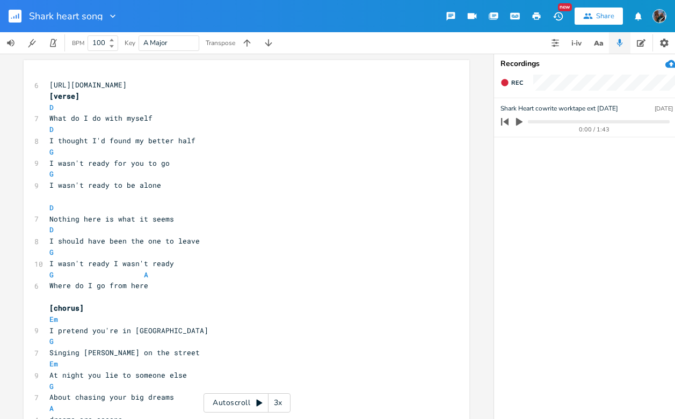
click at [103, 15] on div at bounding box center [110, 16] width 15 height 11
click at [114, 30] on icon "Edit" at bounding box center [111, 31] width 8 height 8
click at [92, 15] on input "Shark heart song" at bounding box center [66, 16] width 74 height 10
click at [173, 14] on input "Shark heart song Dreams are Ocreans" at bounding box center [111, 16] width 164 height 10
click at [104, 14] on input "Shark heart song Dreams are Oceans" at bounding box center [109, 16] width 161 height 10
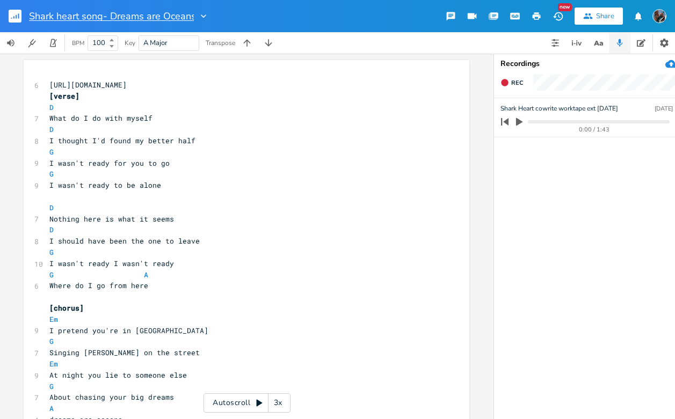
click at [193, 15] on input "Shark heart song- Dreams are Oceans" at bounding box center [111, 16] width 165 height 10
type input "Shark heart song- Dreams are Oceans?"
click at [620, 43] on icon "button" at bounding box center [641, 43] width 9 height 9
click at [537, 88] on textarea "BPM 126" at bounding box center [601, 247] width 215 height 345
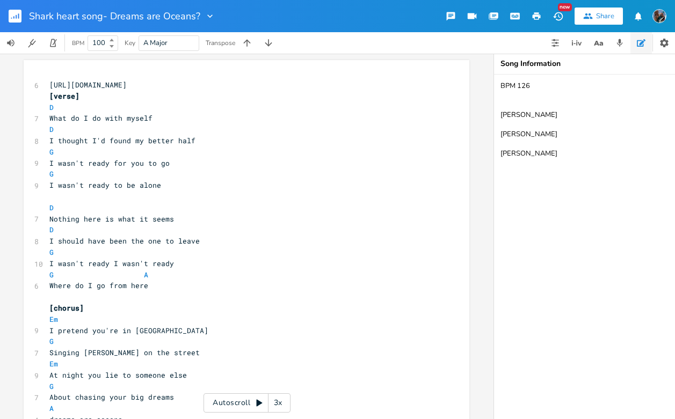
drag, startPoint x: 554, startPoint y: 129, endPoint x: 482, endPoint y: 135, distance: 71.6
click at [482, 135] on div "xxxxxxxxxx 6 [URL][DOMAIN_NAME] [verse] D 7 What do I do with myself D 8 I thou…" at bounding box center [337, 237] width 675 height 366
click at [536, 147] on textarea "BPM 126 [PERSON_NAME] [PERSON_NAME]" at bounding box center [601, 247] width 215 height 345
paste textarea "[PERSON_NAME]"
click at [501, 106] on textarea "BPM 126 [PERSON_NAME] [PERSON_NAME] [PERSON_NAME]" at bounding box center [601, 247] width 215 height 345
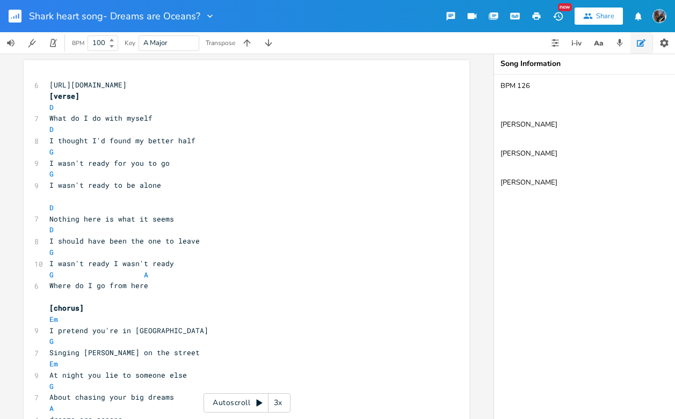
type textarea "BPM 126 [PERSON_NAME] [PERSON_NAME] [PERSON_NAME]"
click at [13, 16] on rect "button" at bounding box center [15, 16] width 13 height 13
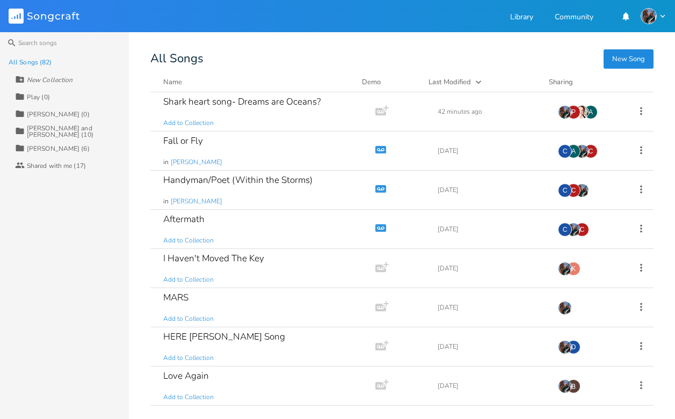
click at [31, 63] on div "All Songs (82)" at bounding box center [30, 62] width 43 height 6
click at [27, 62] on div "All Songs (82)" at bounding box center [30, 62] width 43 height 6
click at [30, 46] on input at bounding box center [64, 42] width 129 height 21
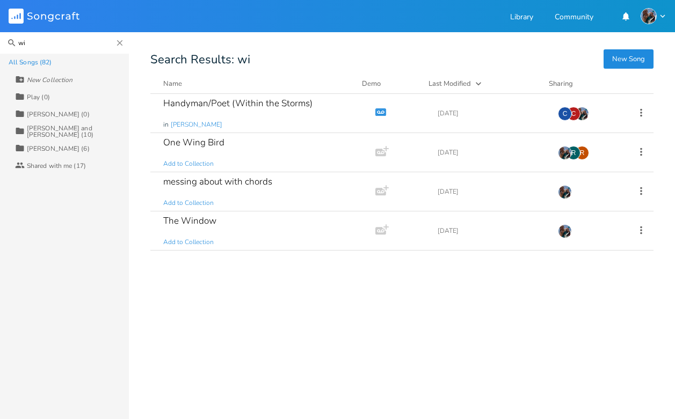
type input "w"
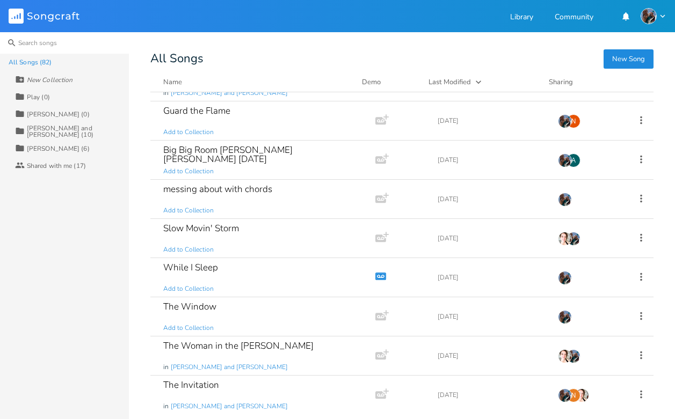
scroll to position [2620, 0]
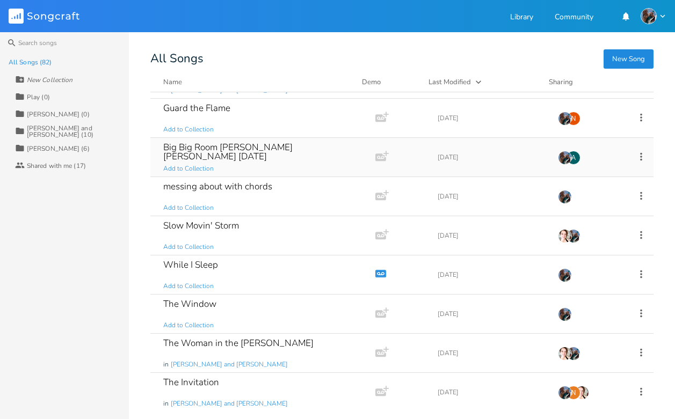
click at [235, 150] on div "Big Big Room [PERSON_NAME] [PERSON_NAME] [DATE]" at bounding box center [260, 152] width 195 height 18
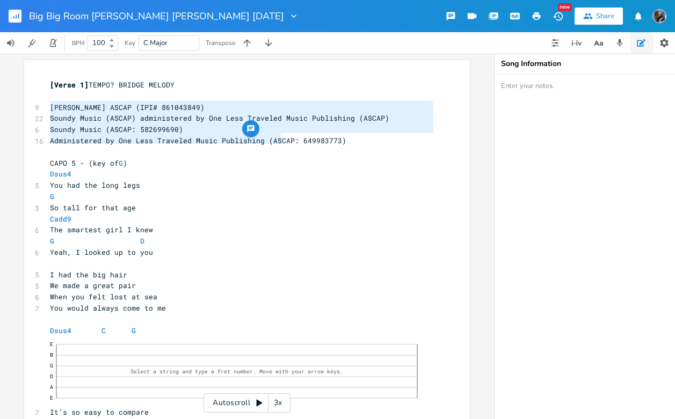
type textarea "[PERSON_NAME] ASCAP (IPI# 861043849) Soundy Music (ASCAP) administered by One L…"
drag, startPoint x: 47, startPoint y: 107, endPoint x: 290, endPoint y: 146, distance: 245.7
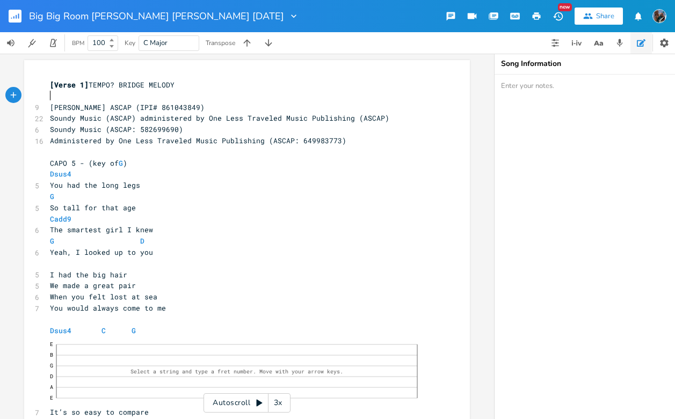
click at [221, 98] on pre "​" at bounding box center [242, 96] width 388 height 11
click at [15, 16] on rect "button" at bounding box center [15, 16] width 13 height 13
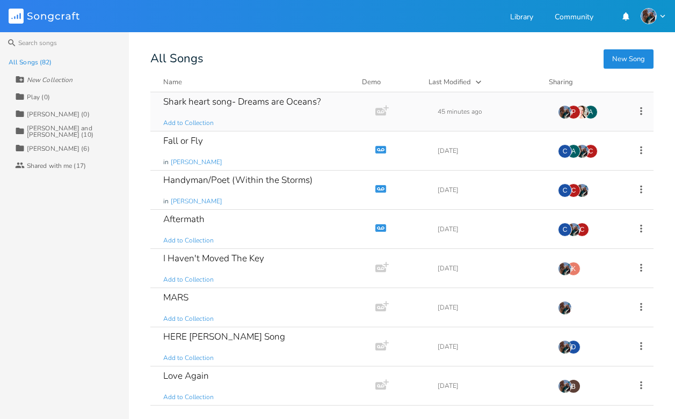
click at [255, 105] on div "Shark heart song- Dreams are Oceans?" at bounding box center [241, 101] width 157 height 9
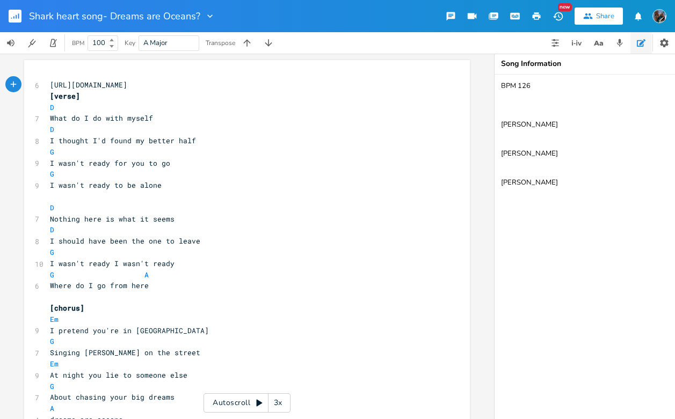
click at [541, 155] on textarea "BPM 126 [PERSON_NAME] [PERSON_NAME] [PERSON_NAME]" at bounding box center [602, 247] width 215 height 345
paste textarea "[PERSON_NAME] ASCAP (IPI# 861043849) Soundy Music (ASCAP) administered by One L…"
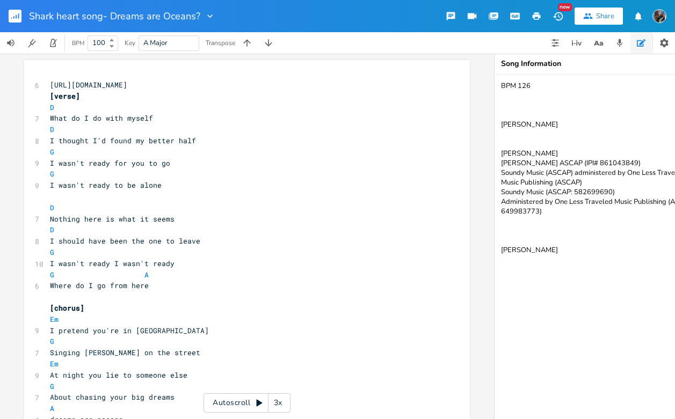
click at [554, 129] on textarea "BPM 126 [PERSON_NAME] [PERSON_NAME] [PERSON_NAME] ASCAP (IPI# 861043849) Soundy…" at bounding box center [602, 247] width 215 height 345
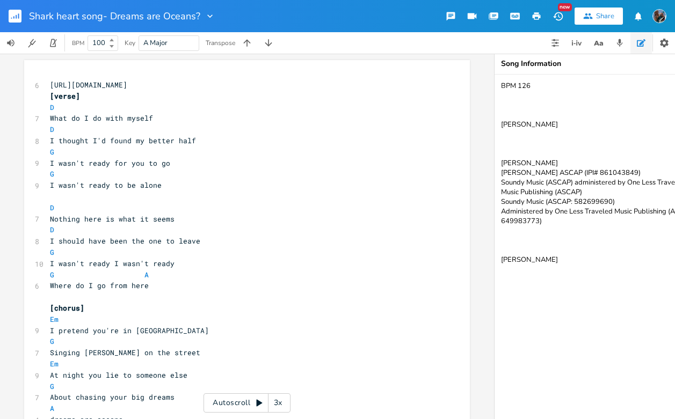
paste textarea "[PERSON_NAME] [PERSON_NAME] 00227495157"
click at [588, 134] on textarea "BPM 126 [PERSON_NAME] [PERSON_NAME] [PERSON_NAME] 00227495157 [PERSON_NAME] [PE…" at bounding box center [602, 247] width 215 height 345
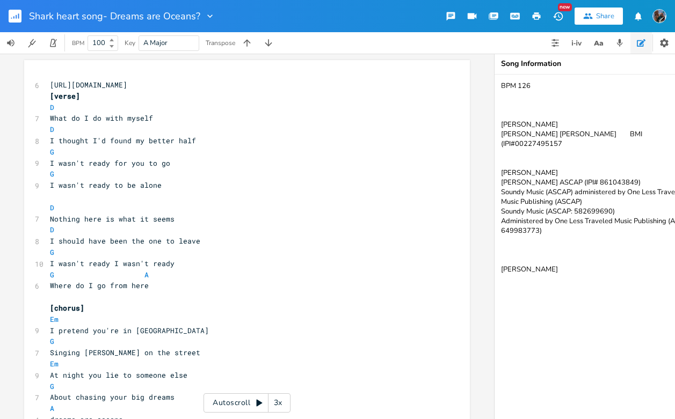
click at [620, 134] on textarea "BPM 126 [PERSON_NAME] [PERSON_NAME] [PERSON_NAME] BMI (IPI#00227495157 [PERSON_…" at bounding box center [602, 247] width 215 height 345
click at [505, 146] on textarea "BPM 126 [PERSON_NAME] [PERSON_NAME] [PERSON_NAME] BMI (IPI#00227495157) [PERSON…" at bounding box center [602, 247] width 215 height 345
paste textarea "RUBY NETWORK 00228275463"
click at [558, 143] on textarea "BPM 126 [PERSON_NAME] [PERSON_NAME] [PERSON_NAME] BMI (IPI#00227495157) RUBY NE…" at bounding box center [602, 247] width 215 height 345
click at [559, 144] on textarea "BPM 126 [PERSON_NAME] [PERSON_NAME] [PERSON_NAME] BMI (IPI#00227495157) RUBY NE…" at bounding box center [602, 247] width 215 height 345
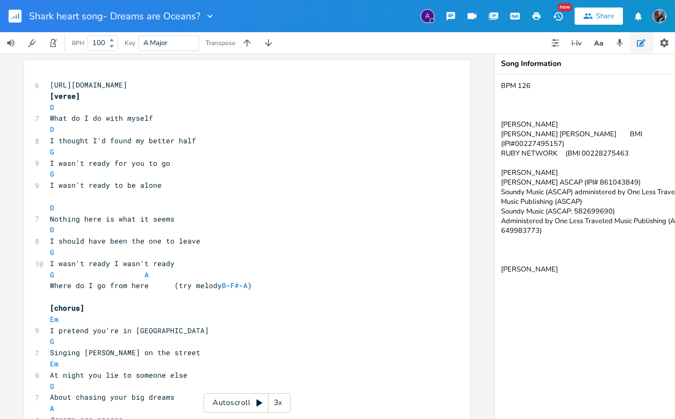
click at [620, 144] on textarea "BPM 126 [PERSON_NAME] [PERSON_NAME] [PERSON_NAME] BMI (IPI#00227495157) RUBY NE…" at bounding box center [602, 247] width 215 height 345
click at [574, 143] on textarea "BPM 126 [PERSON_NAME] [PERSON_NAME] [PERSON_NAME] BMI (IPI#00227495157) RUBY NE…" at bounding box center [602, 247] width 215 height 345
click at [620, 142] on textarea "BPM 126 [PERSON_NAME] [PERSON_NAME] [PERSON_NAME] BMI (IPI#00227495157) RUBY NE…" at bounding box center [602, 247] width 215 height 345
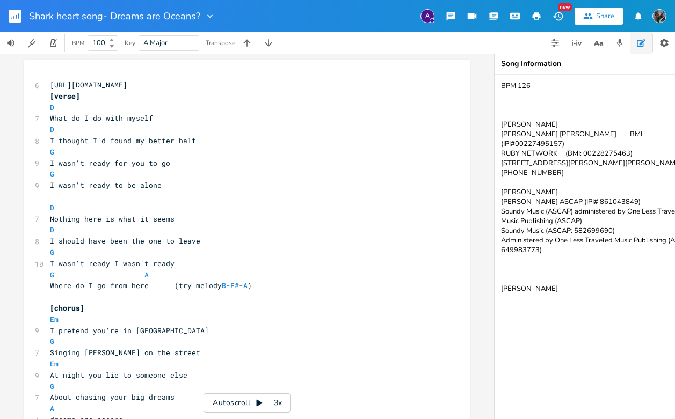
type textarea "BPM 126 [PERSON_NAME] [PERSON_NAME] [PERSON_NAME] BMI (IPI#00227495157) RUBY NE…"
